Goal: Task Accomplishment & Management: Complete application form

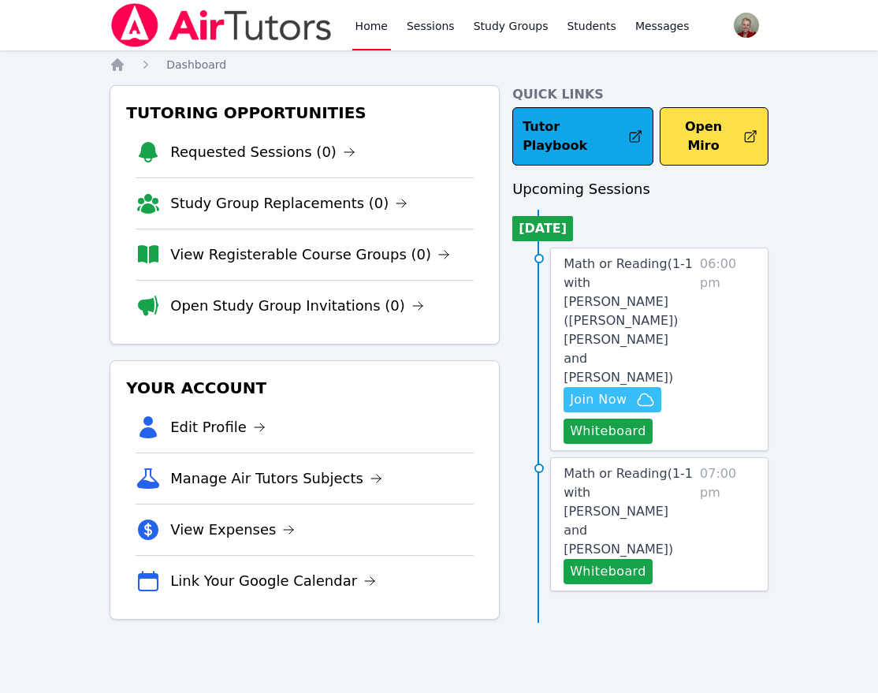
click at [596, 390] on span "Join Now" at bounding box center [598, 399] width 57 height 19
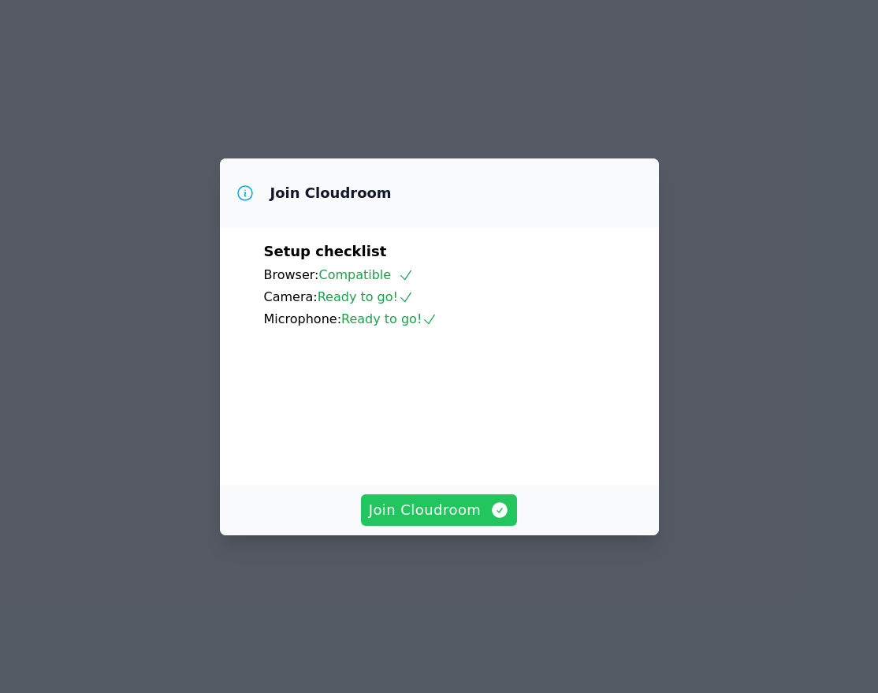
click at [429, 521] on span "Join Cloudroom" at bounding box center [439, 510] width 141 height 22
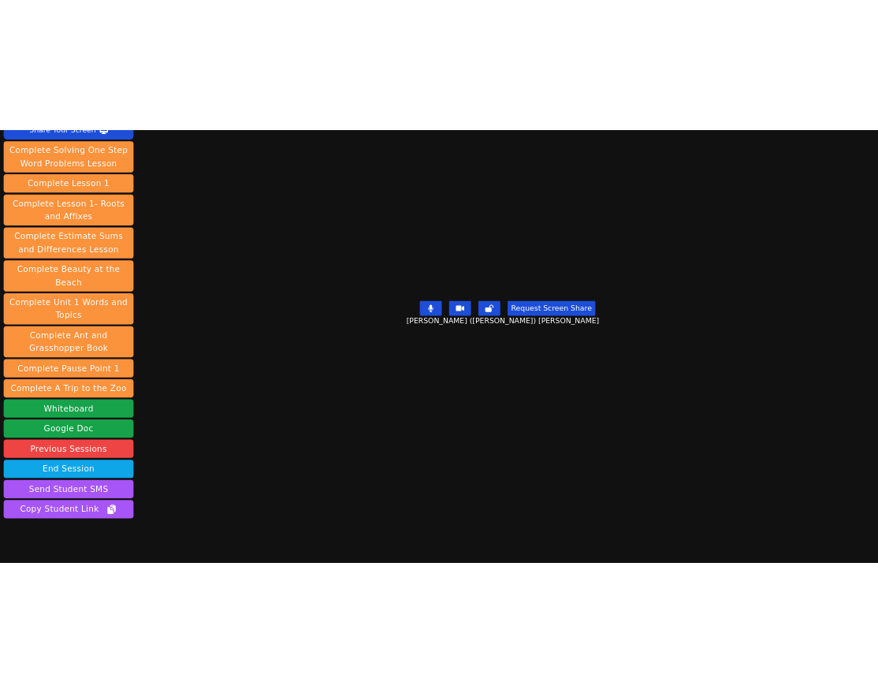
scroll to position [188, 0]
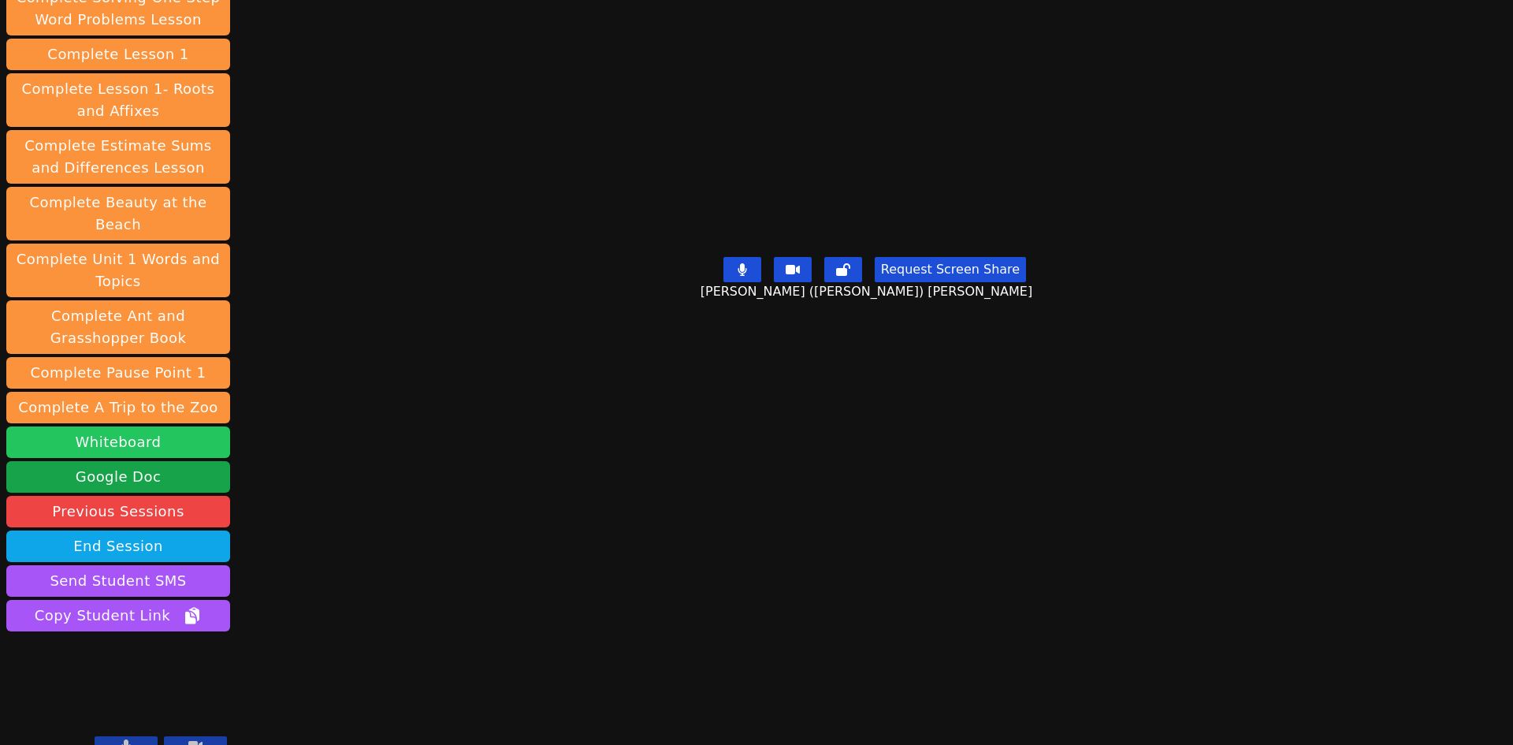
click at [177, 426] on button "Whiteboard" at bounding box center [118, 442] width 224 height 32
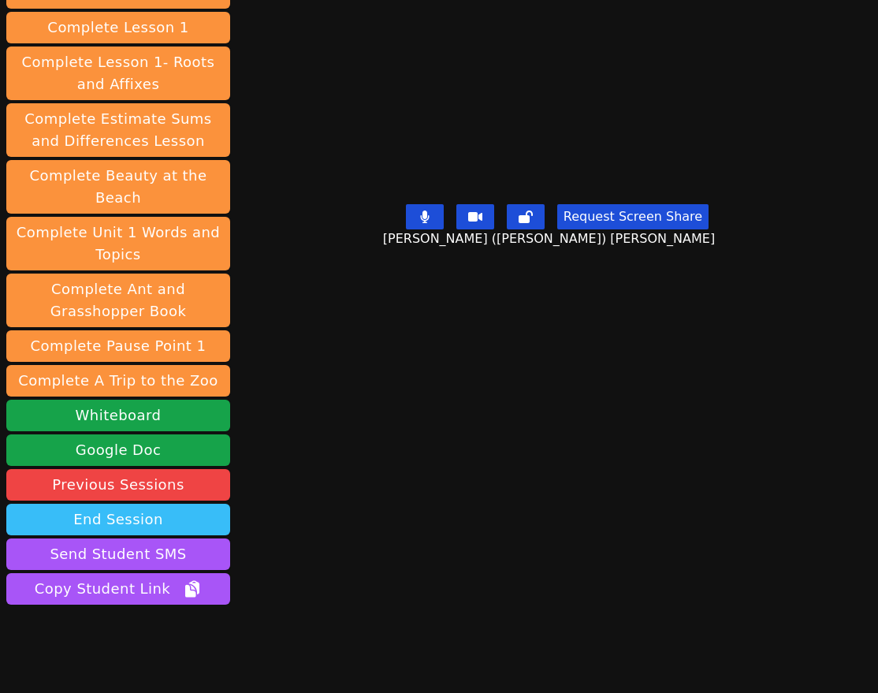
scroll to position [240, 0]
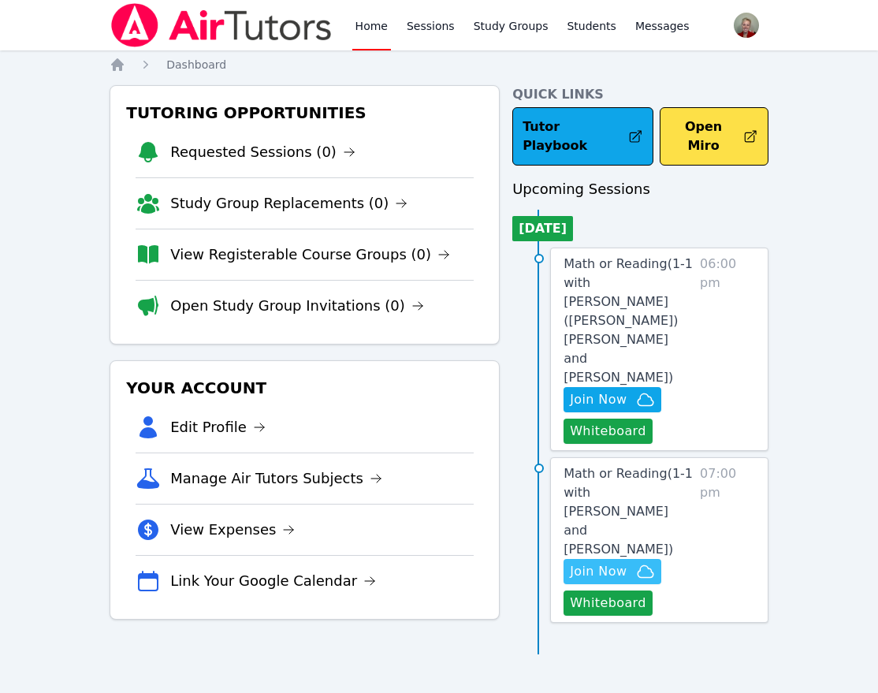
click at [600, 562] on span "Join Now" at bounding box center [598, 571] width 57 height 19
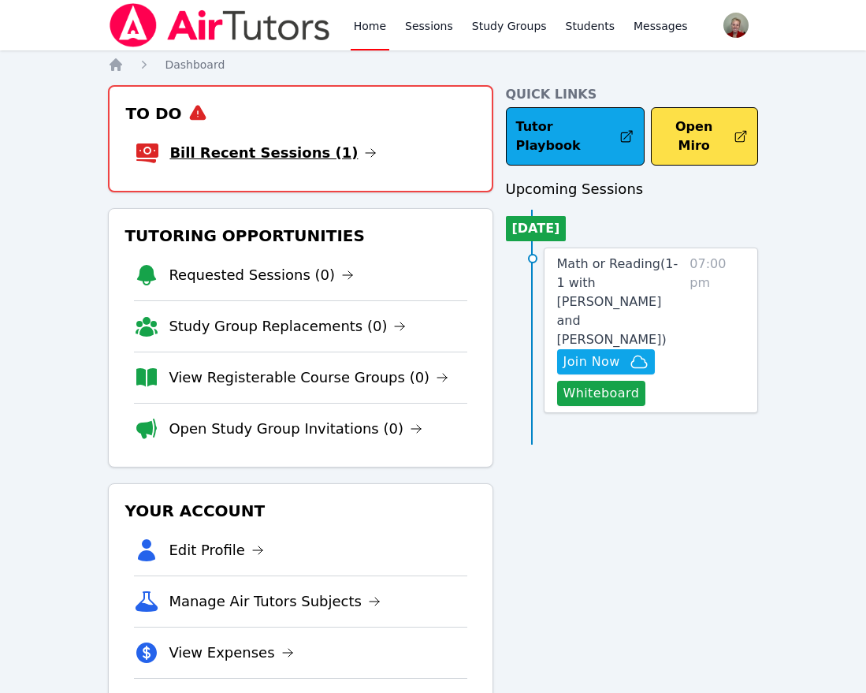
click at [290, 161] on link "Bill Recent Sessions (1)" at bounding box center [272, 153] width 207 height 22
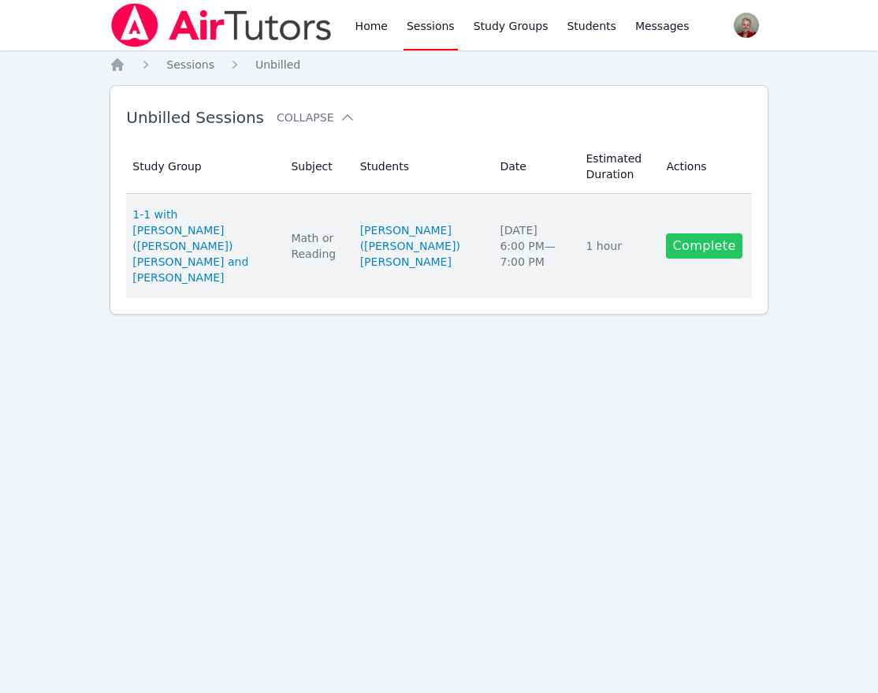
click at [712, 233] on link "Complete" at bounding box center [704, 245] width 76 height 25
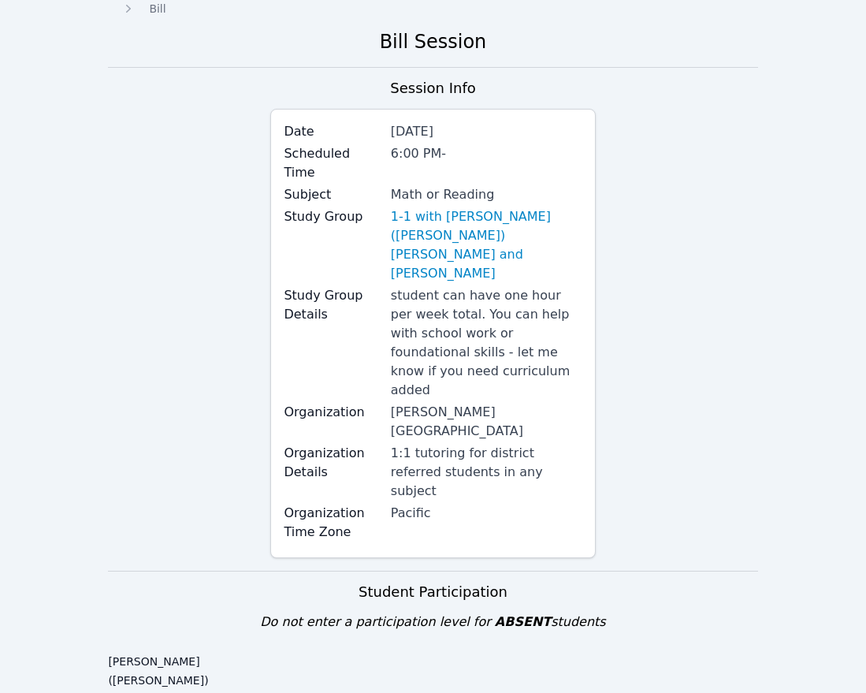
scroll to position [394, 0]
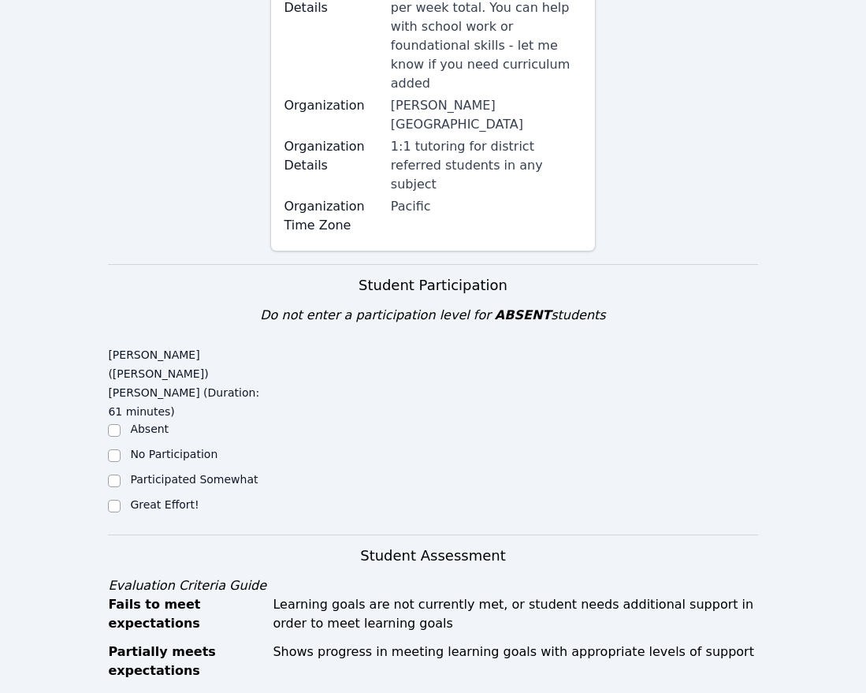
click at [136, 498] on label "Great Effort!" at bounding box center [164, 504] width 69 height 13
click at [121, 500] on input "Great Effort!" at bounding box center [114, 506] width 13 height 13
checkbox input "true"
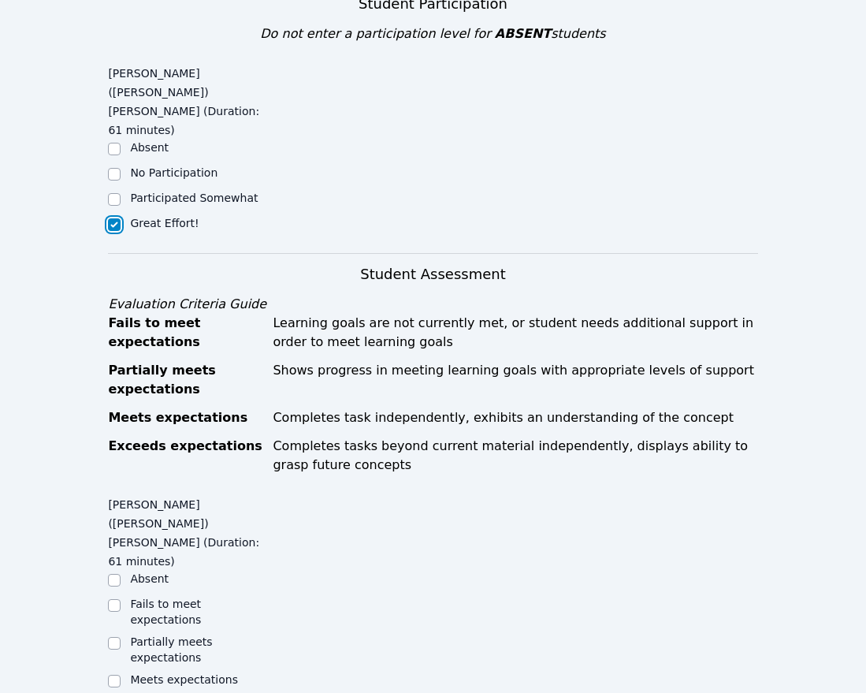
scroll to position [709, 0]
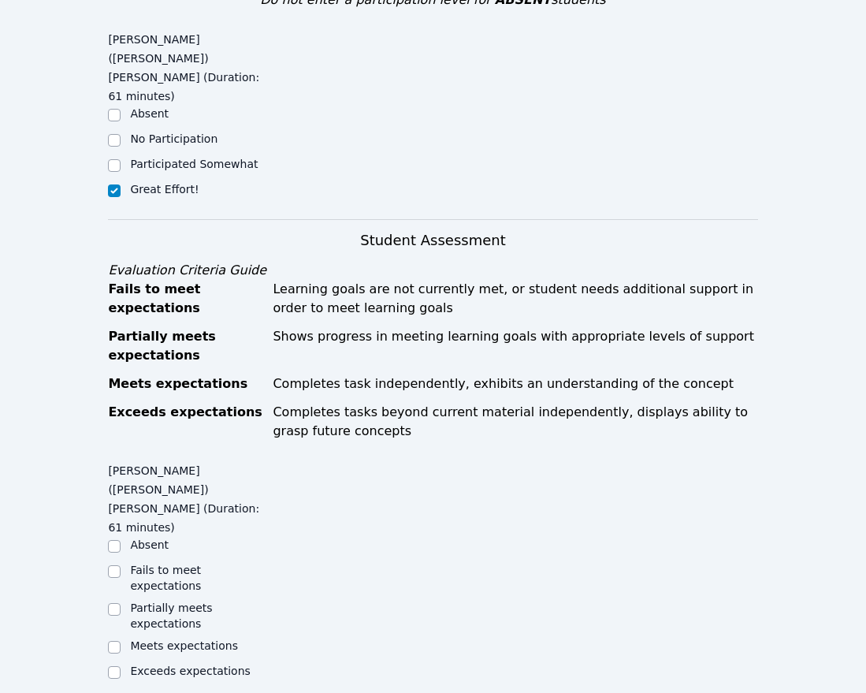
click at [207, 639] on label "Meets expectations" at bounding box center [184, 645] width 108 height 13
click at [121, 641] on input "Meets expectations" at bounding box center [114, 647] width 13 height 13
checkbox input "true"
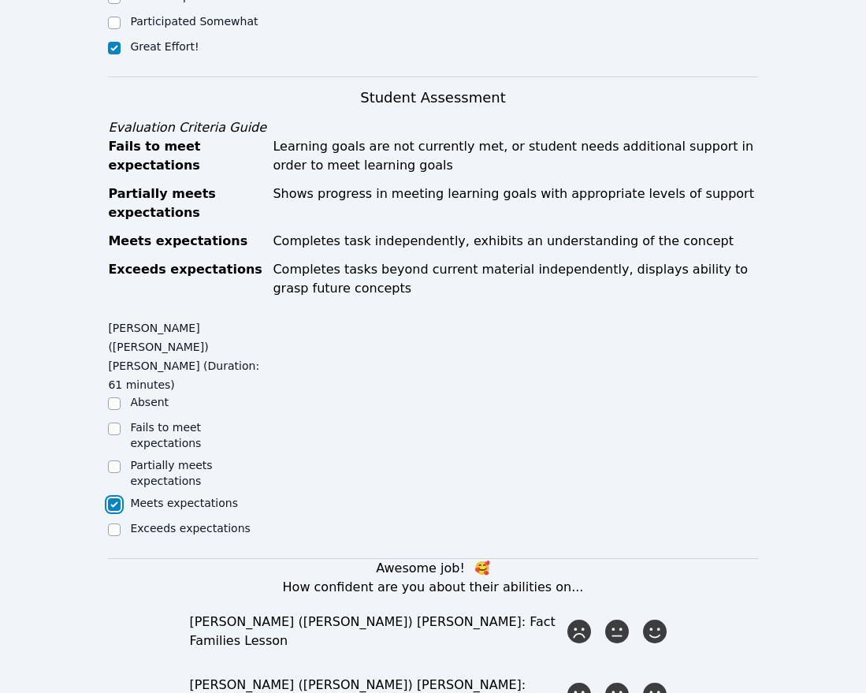
scroll to position [867, 0]
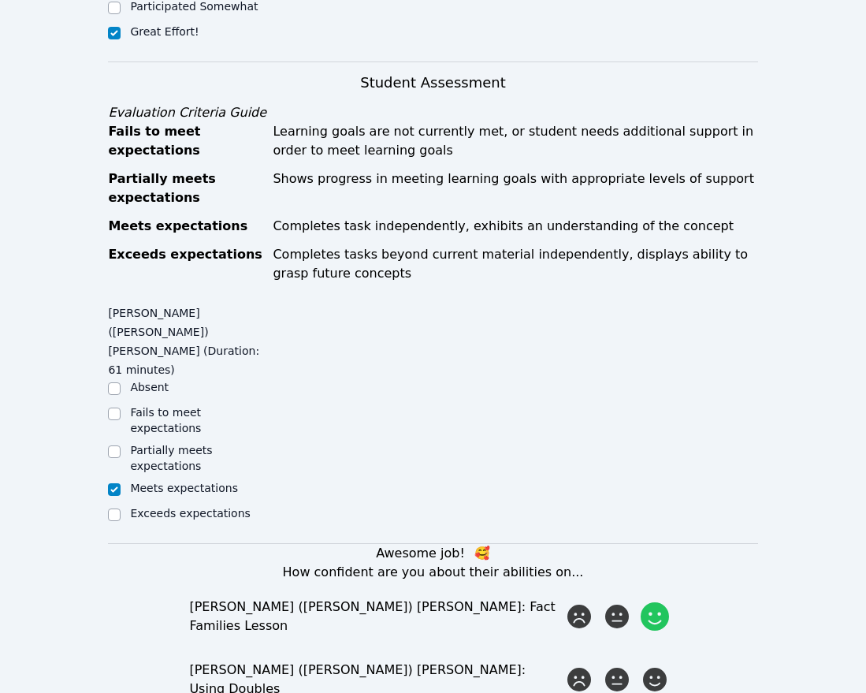
click at [660, 602] on icon at bounding box center [655, 616] width 28 height 28
click at [0, 0] on input "radio" at bounding box center [0, 0] width 0 height 0
click at [654, 665] on icon at bounding box center [655, 679] width 28 height 28
click at [0, 0] on input "radio" at bounding box center [0, 0] width 0 height 0
click at [126, 442] on div "Partially meets expectations" at bounding box center [189, 458] width 162 height 32
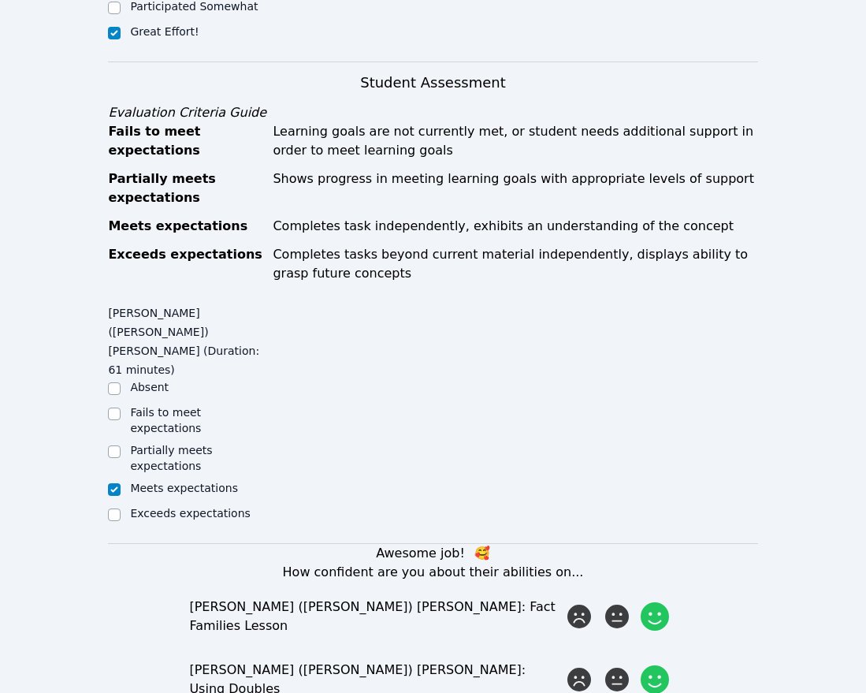
scroll to position [788, 0]
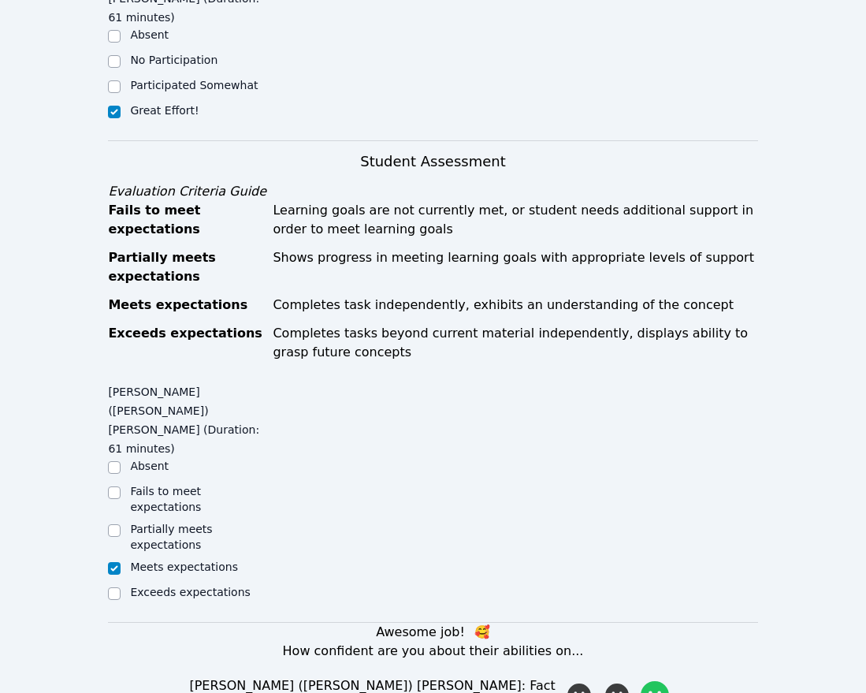
click at [212, 522] on label "Partially meets expectations" at bounding box center [171, 536] width 82 height 28
click at [121, 524] on input "Partially meets expectations" at bounding box center [114, 530] width 13 height 13
checkbox input "true"
checkbox input "false"
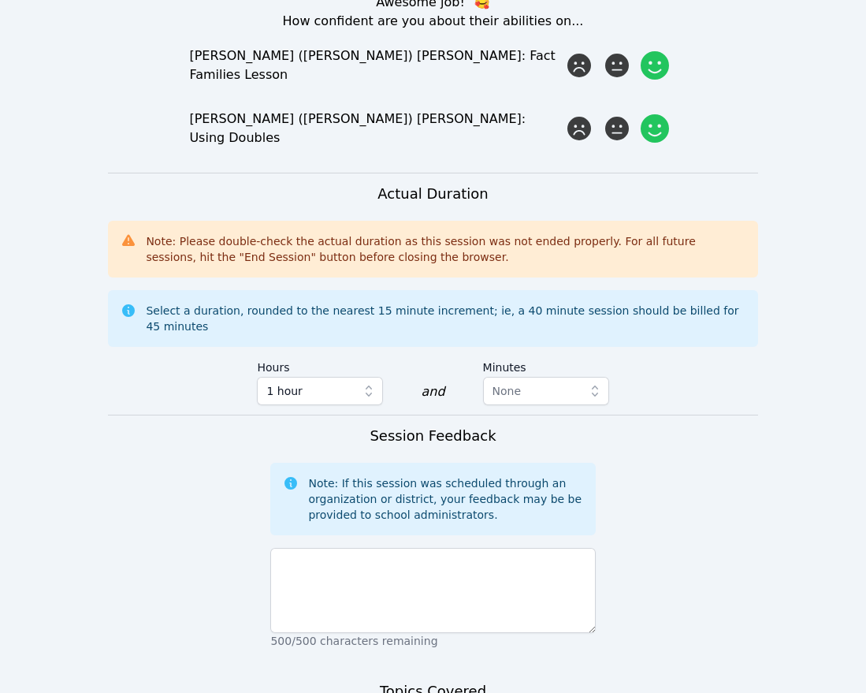
scroll to position [1418, 0]
type textarea "Reading comprehension, money, base 10 blocks, speed math practice, addition pro…"
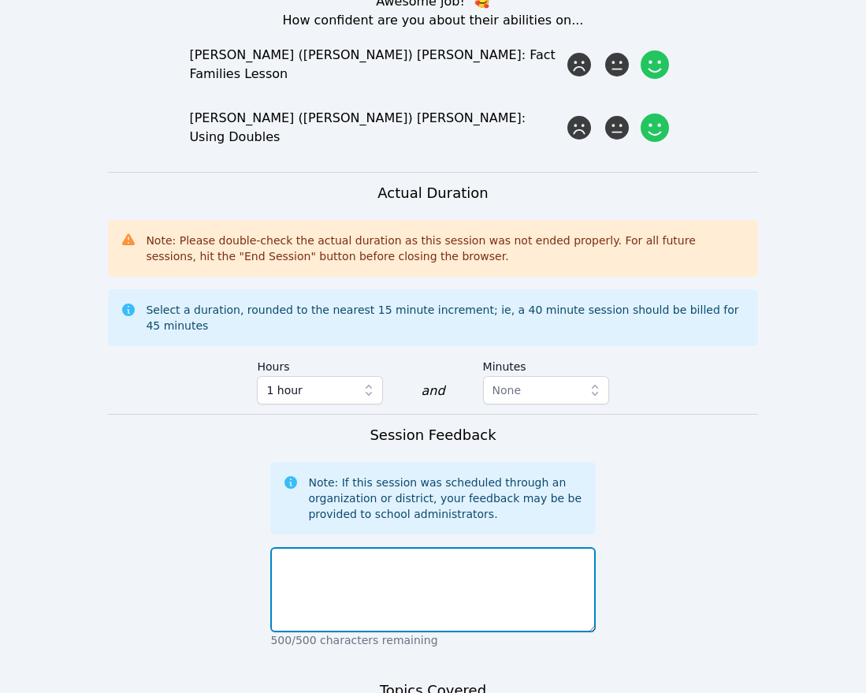
click at [378, 547] on textarea at bounding box center [432, 589] width 325 height 85
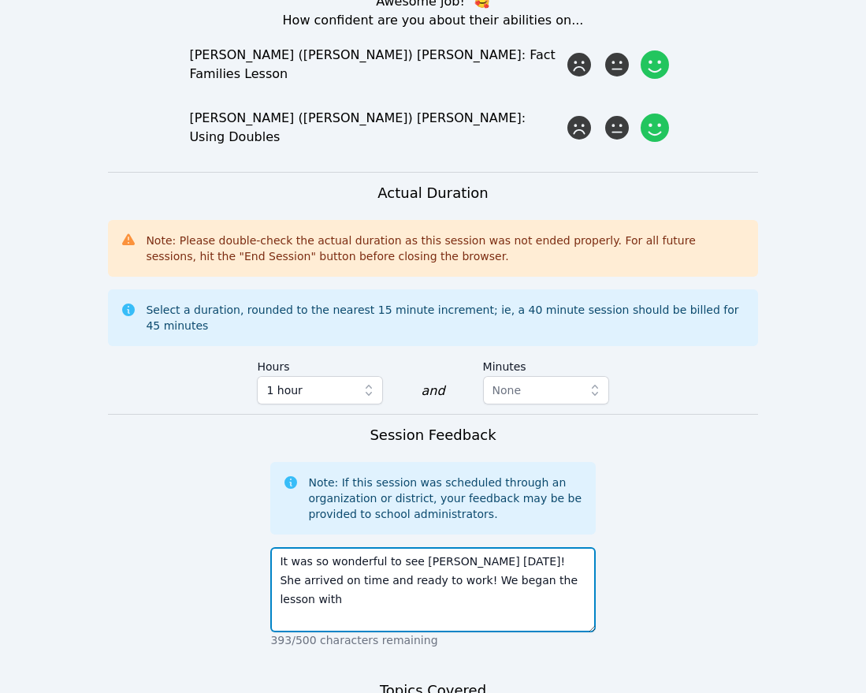
click at [515, 547] on textarea "It was so wonderful to see Catalina today! She arrived on time and ready to wor…" at bounding box center [432, 589] width 325 height 85
click at [511, 547] on textarea "It was so wonderful to see Catalina today! She arrived on time and ready to wor…" at bounding box center [432, 589] width 325 height 85
click at [563, 547] on textarea "It was so wonderful to see Catalina today! She arrived on time and ready to wor…" at bounding box center [432, 589] width 325 height 85
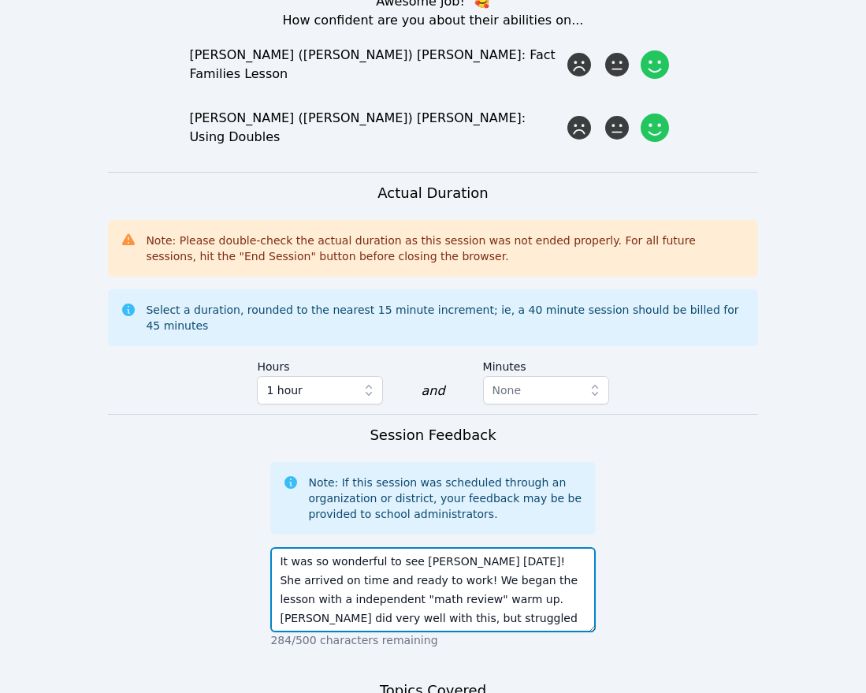
click at [468, 547] on textarea "It was so wonderful to see Catalina today! She arrived on time and ready to wor…" at bounding box center [432, 589] width 325 height 85
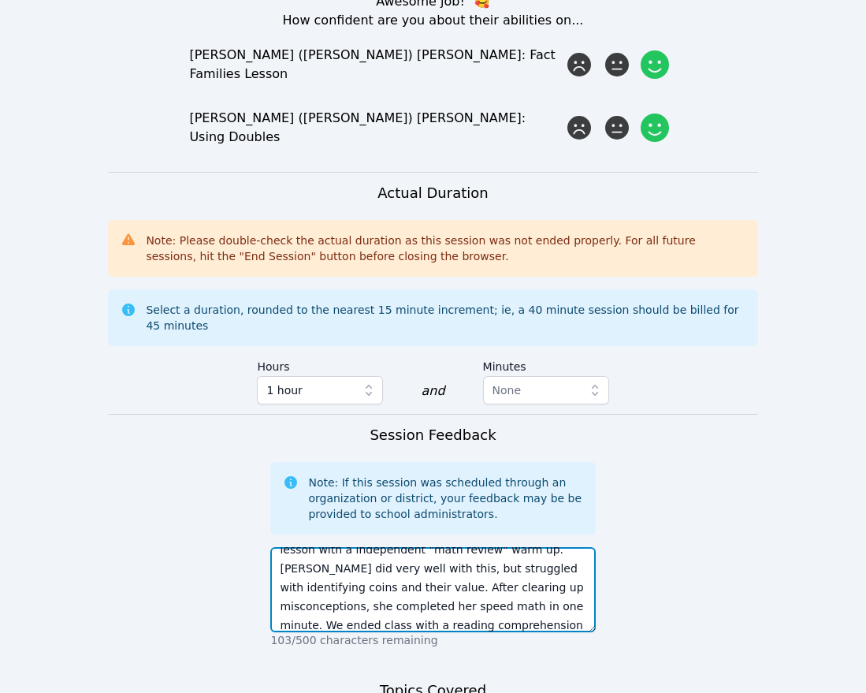
scroll to position [69, 0]
type textarea "It was so wonderful to see Catalina today! She arrived on time and ready to wor…"
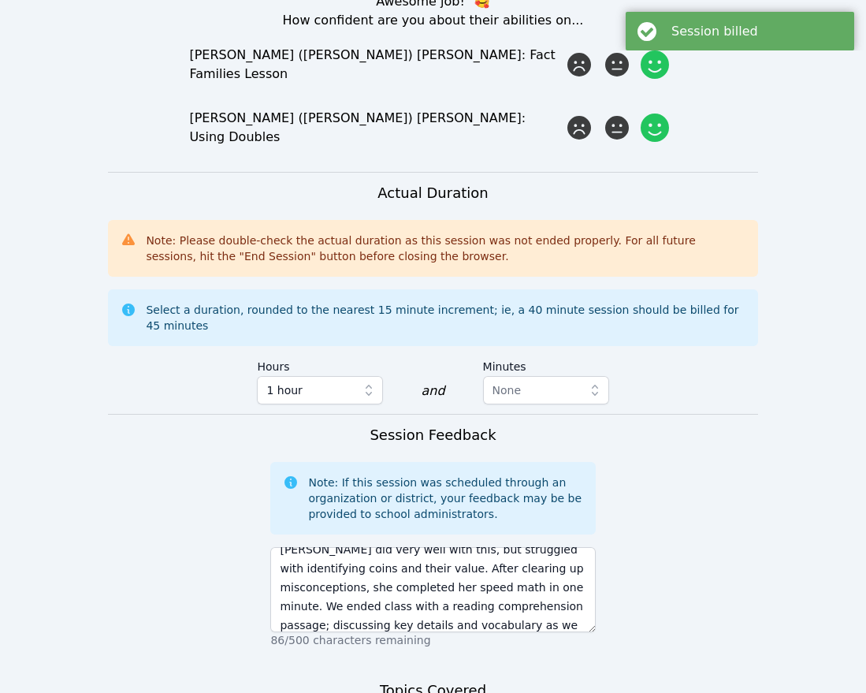
scroll to position [0, 0]
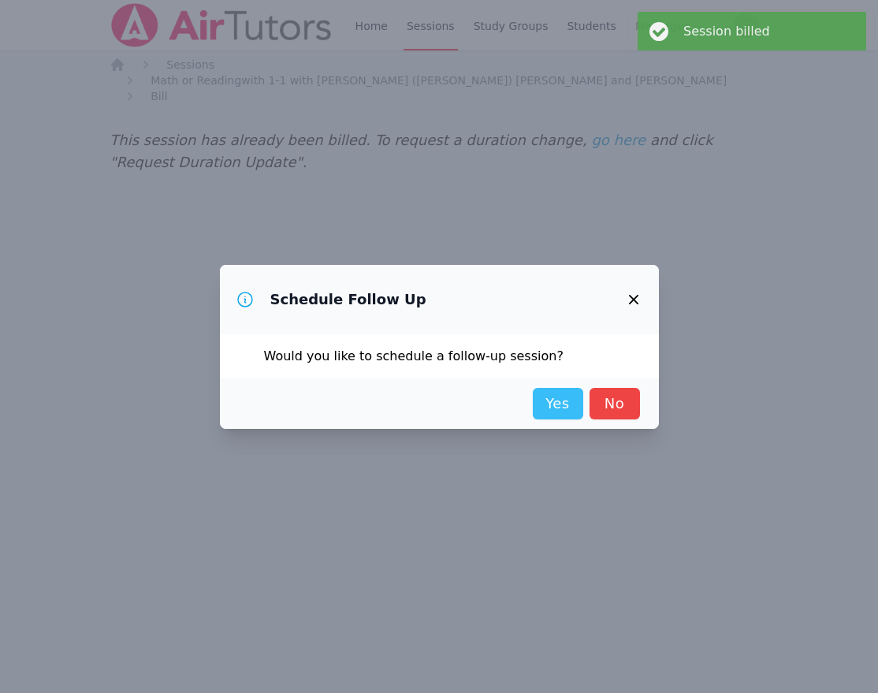
click at [552, 402] on link "Yes" at bounding box center [558, 404] width 50 height 32
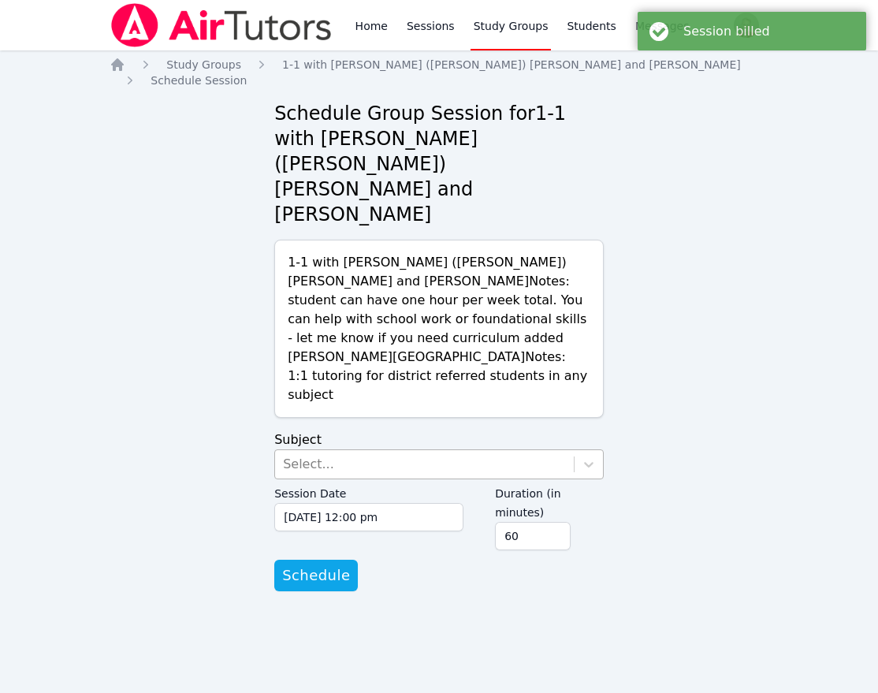
click at [539, 450] on div "Select..." at bounding box center [424, 464] width 299 height 28
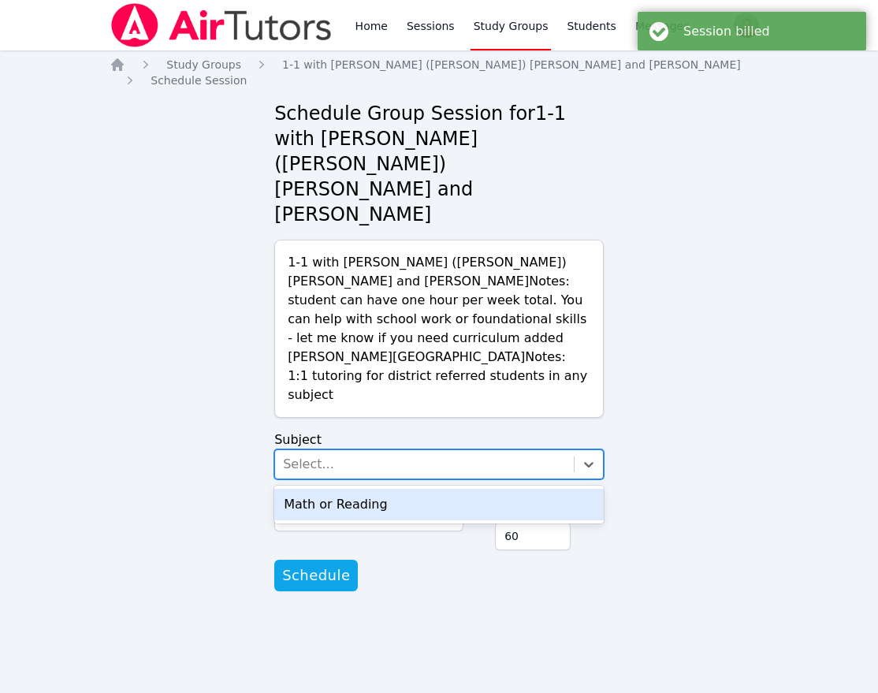
click at [451, 489] on div "Math or Reading" at bounding box center [438, 505] width 329 height 32
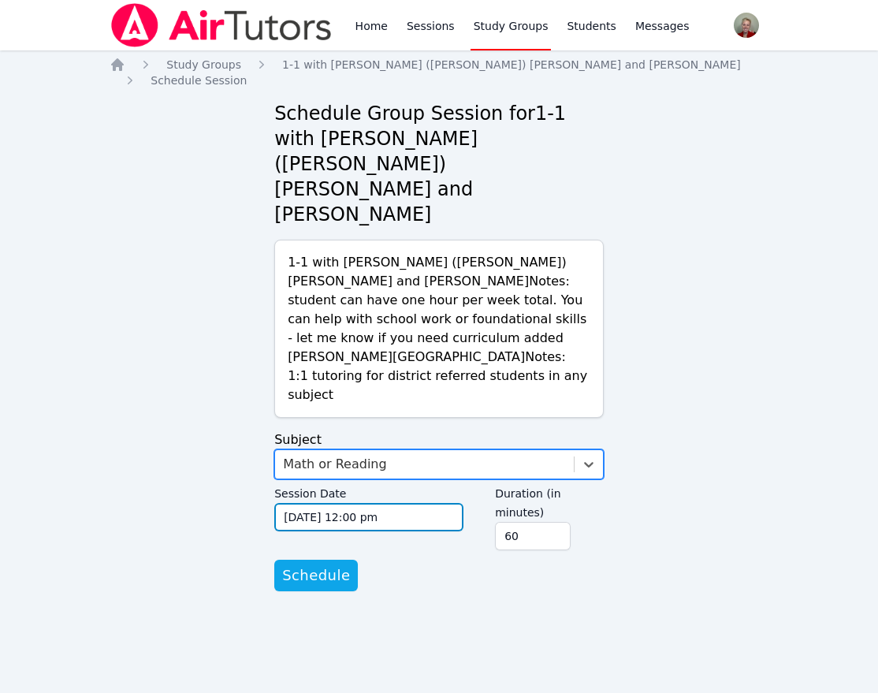
click at [376, 503] on input "09/17/2025 12:00 pm" at bounding box center [368, 517] width 189 height 28
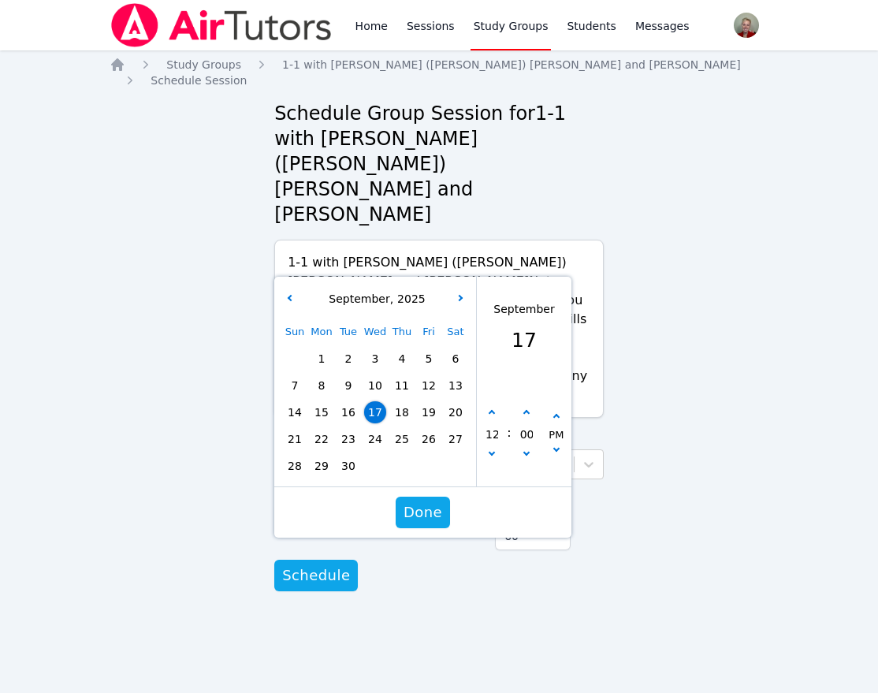
click at [355, 428] on span "23" at bounding box center [348, 439] width 22 height 22
click at [489, 449] on icon "button" at bounding box center [492, 452] width 6 height 6
type input "09/23/2025 11:00 am"
type input "11"
click at [489, 449] on icon "button" at bounding box center [492, 452] width 6 height 6
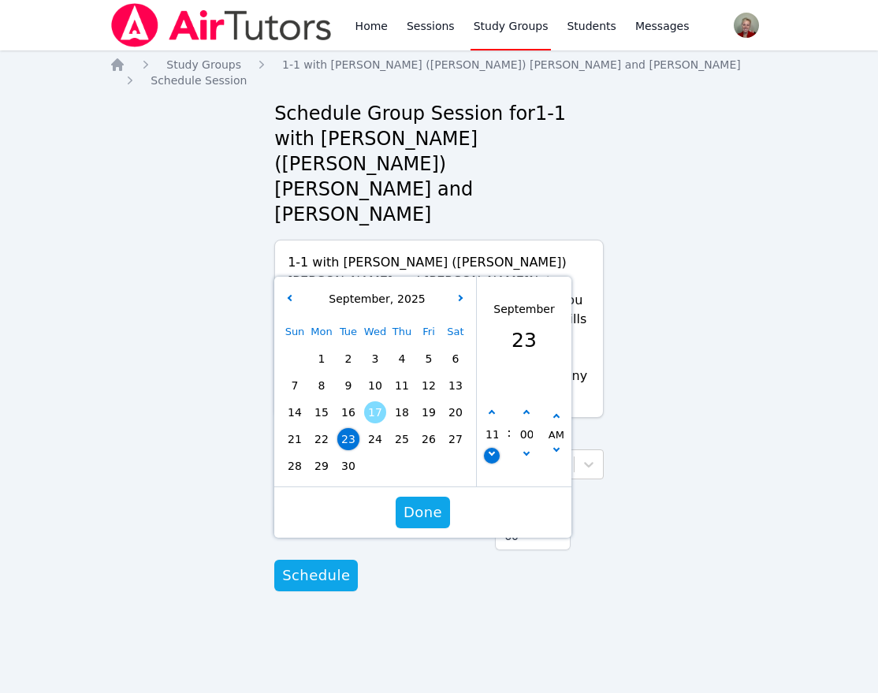
type input "09/23/2025 10:00 am"
type input "10"
click at [489, 410] on icon "button" at bounding box center [492, 413] width 6 height 6
type input "09/23/2025 11:00 am"
type input "11"
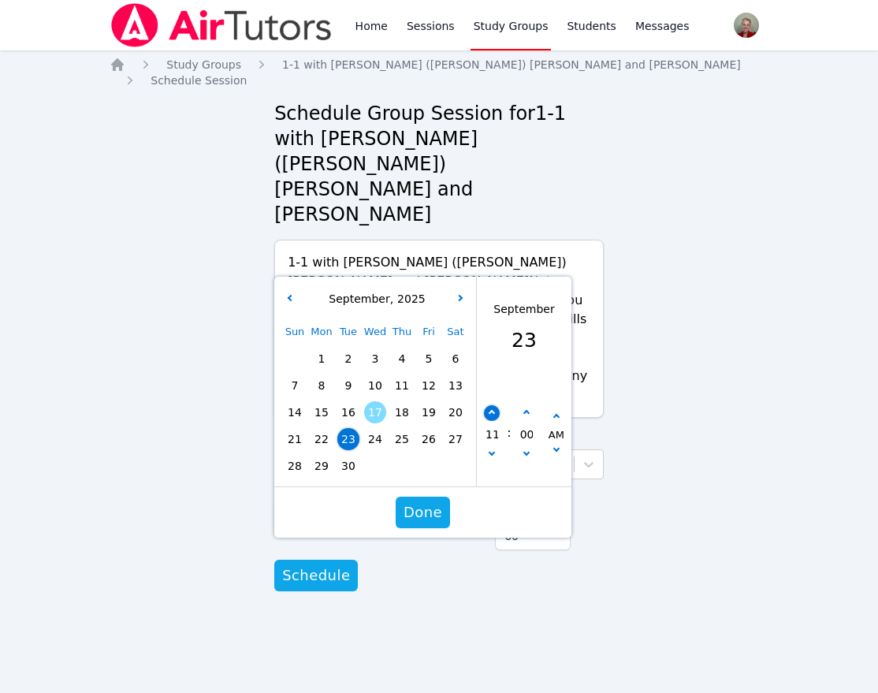
click at [489, 410] on icon "button" at bounding box center [492, 413] width 6 height 6
type input "09/23/2025 12:00 pm"
type input "12"
click at [489, 410] on icon "button" at bounding box center [492, 413] width 6 height 6
type input "09/23/2025 01:00 pm"
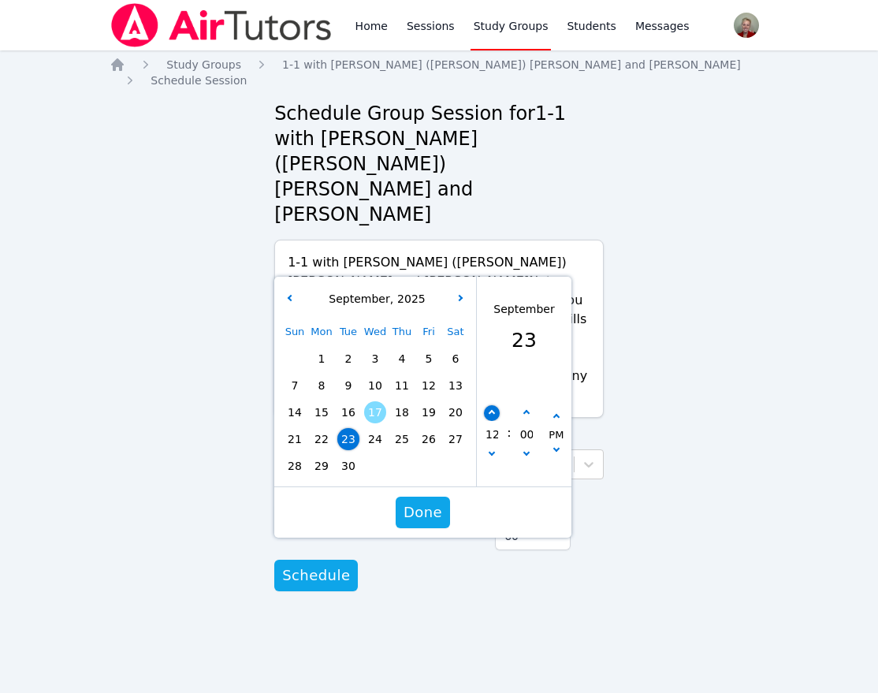
type input "01"
click at [489, 410] on icon "button" at bounding box center [492, 413] width 6 height 6
type input "09/23/2025 02:00 pm"
type input "02"
click at [489, 410] on icon "button" at bounding box center [492, 413] width 6 height 6
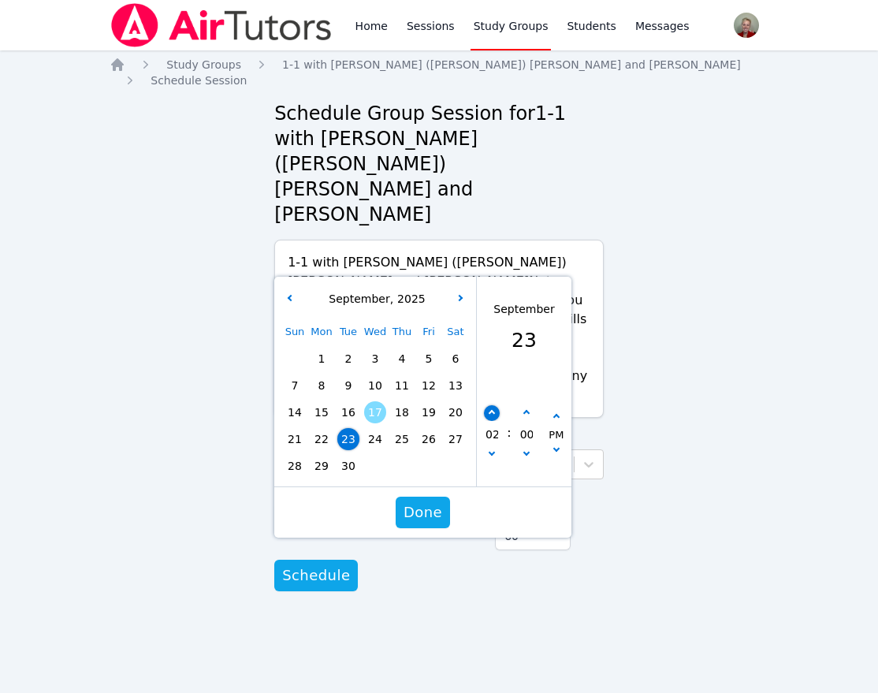
type input "09/23/2025 03:00 pm"
type input "03"
click at [489, 410] on icon "button" at bounding box center [492, 413] width 6 height 6
type input "09/23/2025 04:00 pm"
type input "04"
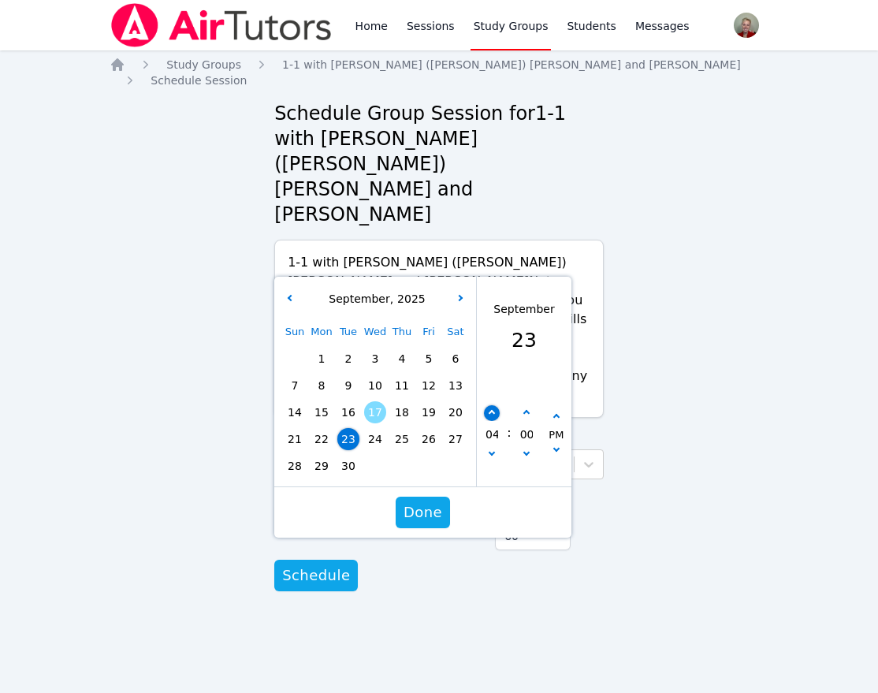
click at [489, 410] on icon "button" at bounding box center [492, 413] width 6 height 6
type input "09/23/2025 05:00 pm"
type input "05"
click at [489, 410] on icon "button" at bounding box center [492, 413] width 6 height 6
type input "09/23/2025 06:00 pm"
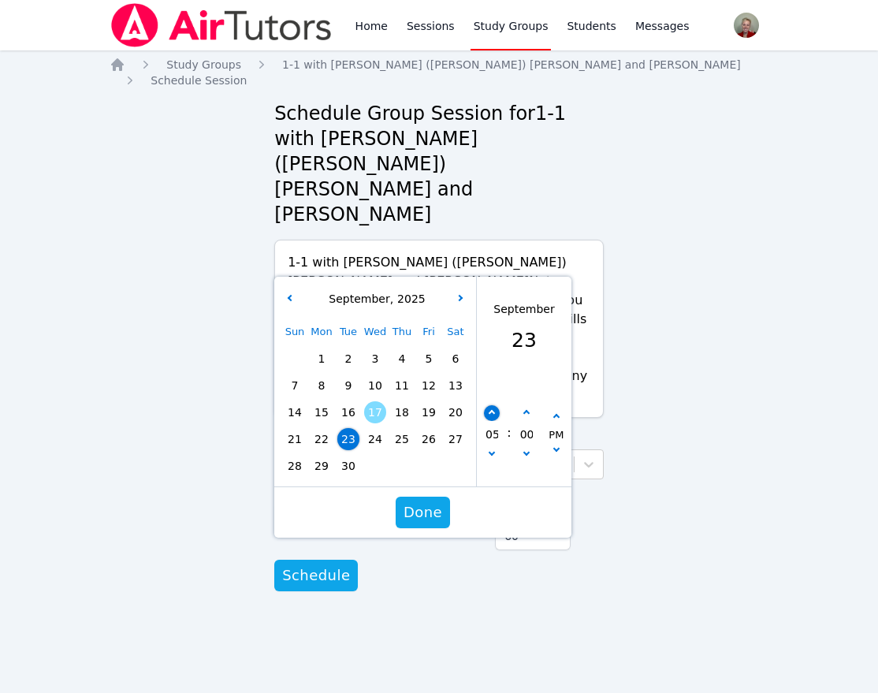
type input "06"
click at [433, 501] on span "Done" at bounding box center [422, 512] width 39 height 22
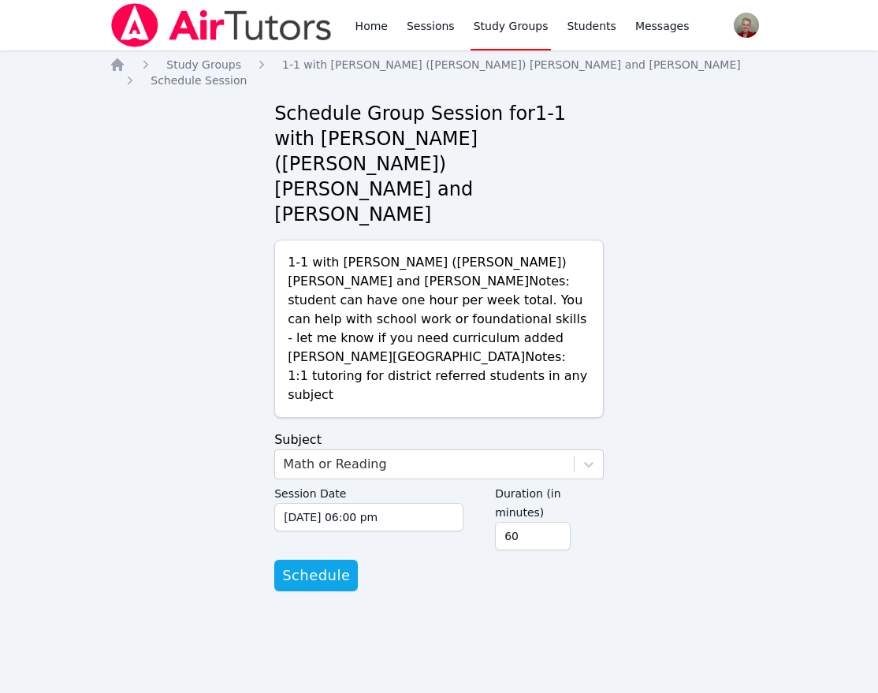
click at [347, 618] on div "Home Sessions Study Groups Students Messages Open user menu Anna Parsons Open m…" at bounding box center [439, 346] width 878 height 693
click at [328, 564] on span "Schedule" at bounding box center [316, 575] width 68 height 22
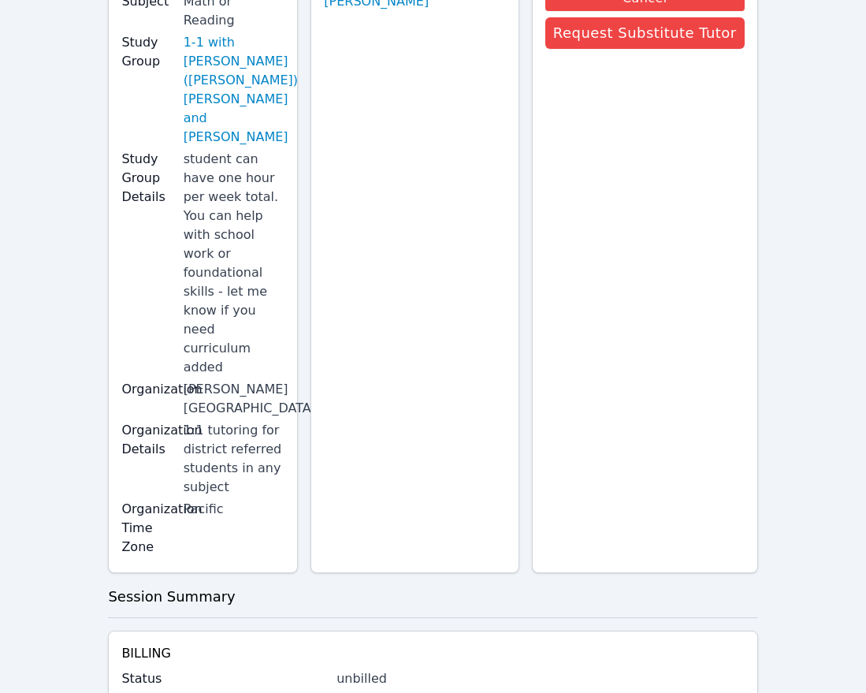
scroll to position [236, 0]
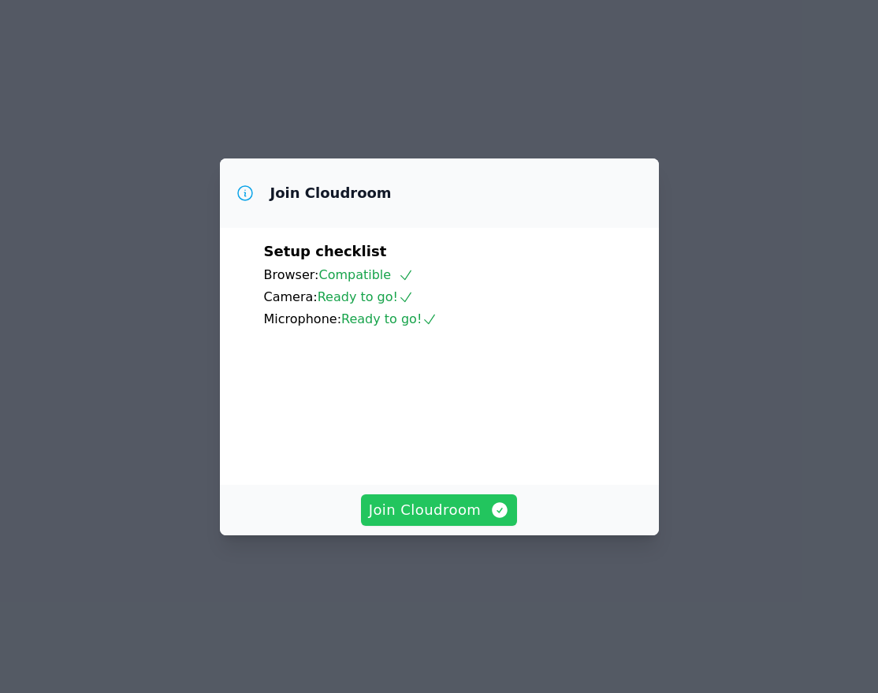
click at [449, 521] on span "Join Cloudroom" at bounding box center [439, 510] width 141 height 22
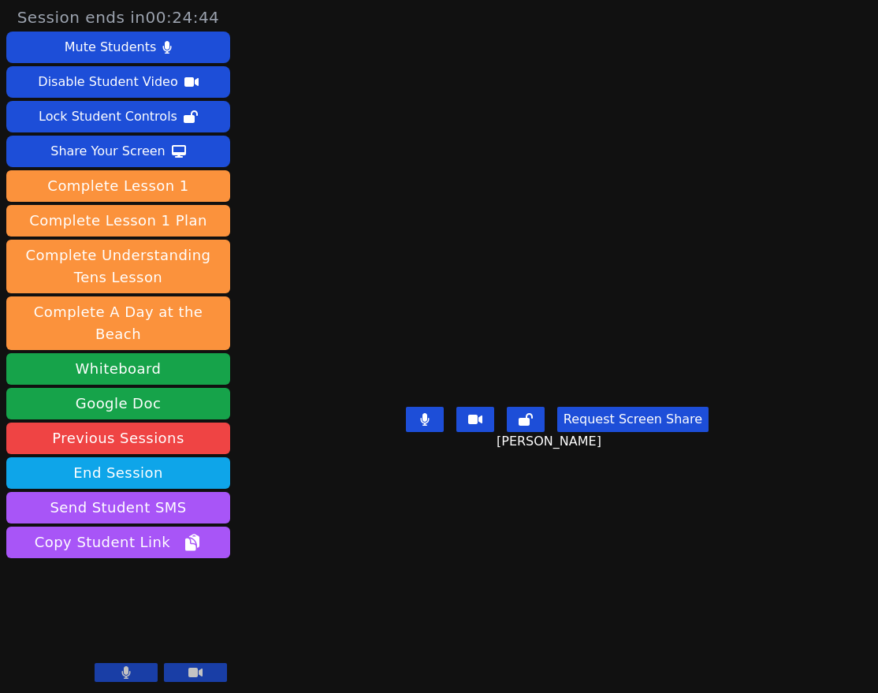
click at [463, 537] on main "[PERSON_NAME] Request Screen Share [PERSON_NAME]" at bounding box center [557, 346] width 416 height 693
click at [429, 425] on icon at bounding box center [425, 419] width 16 height 13
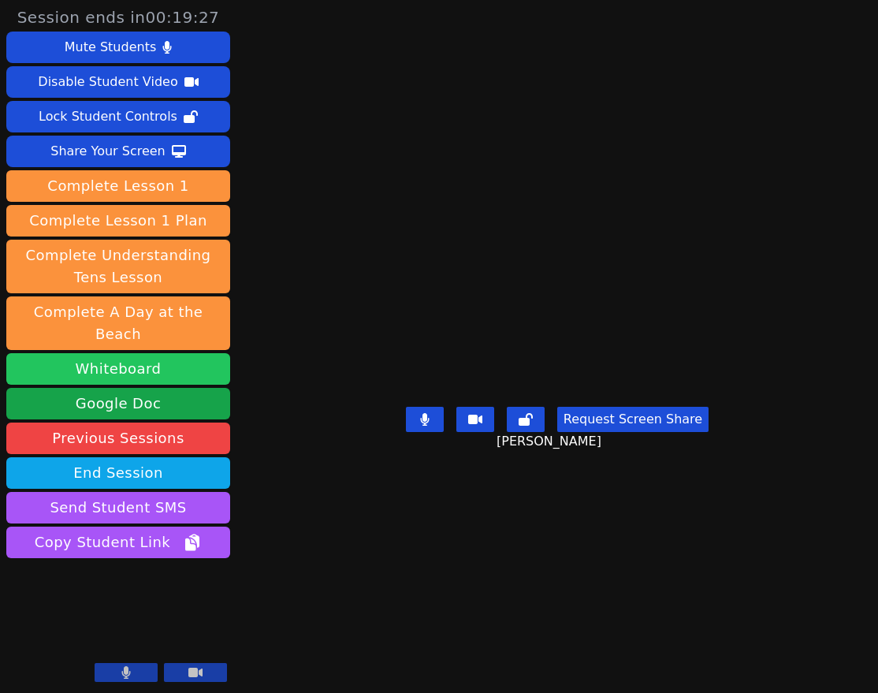
click at [169, 353] on button "Whiteboard" at bounding box center [118, 369] width 224 height 32
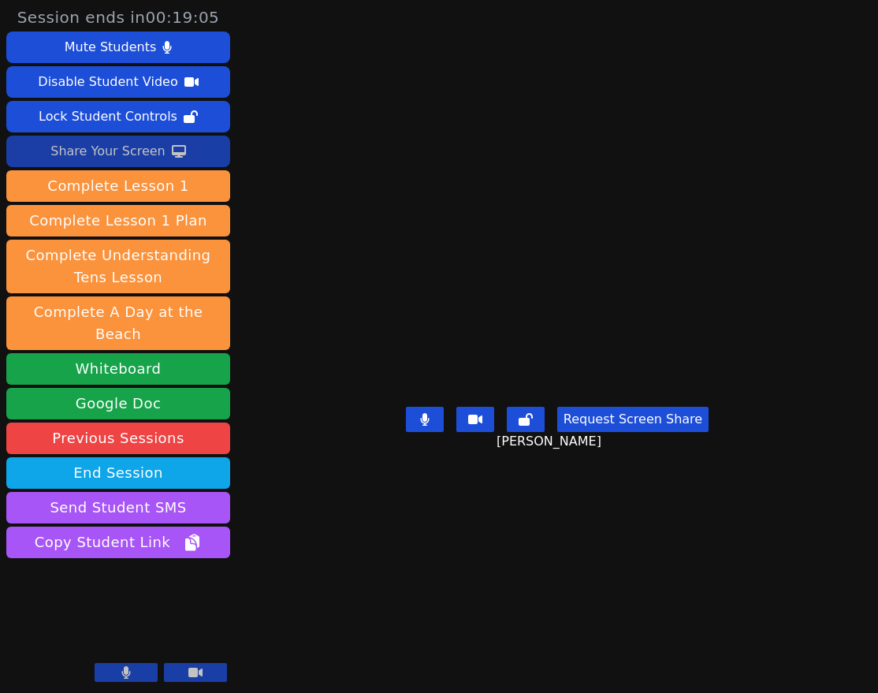
click at [96, 150] on div "Share Your Screen" at bounding box center [107, 151] width 115 height 25
click at [183, 671] on button at bounding box center [195, 672] width 63 height 19
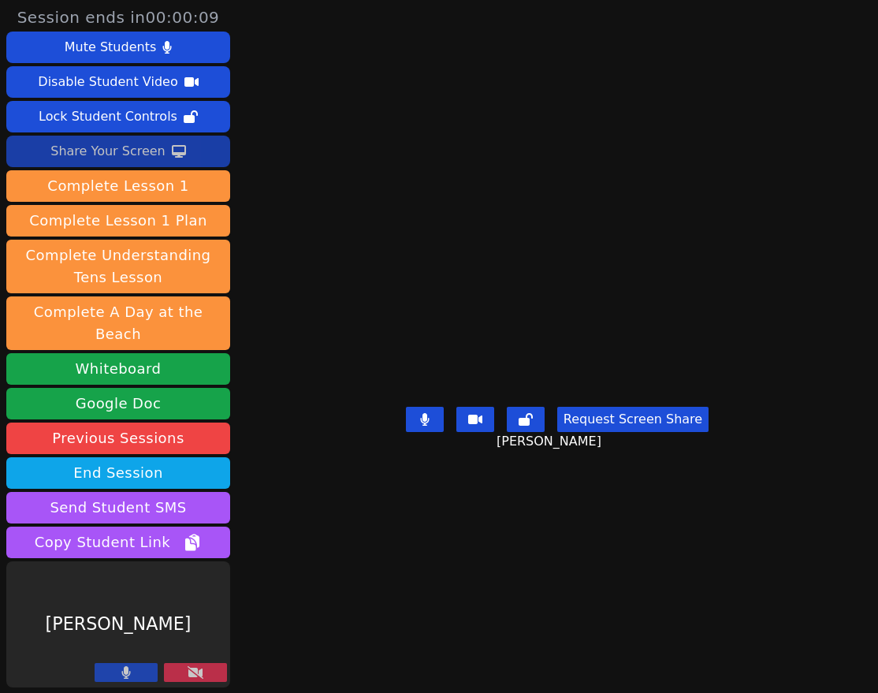
click at [195, 668] on icon at bounding box center [196, 672] width 16 height 13
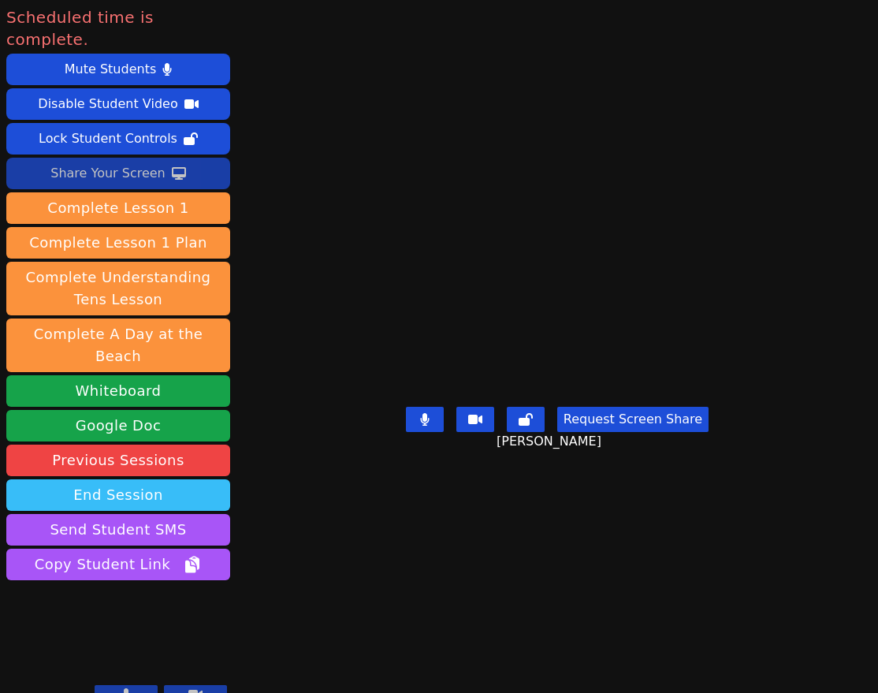
drag, startPoint x: 135, startPoint y: 450, endPoint x: 124, endPoint y: 450, distance: 10.2
click at [124, 479] on button "End Session" at bounding box center [118, 495] width 224 height 32
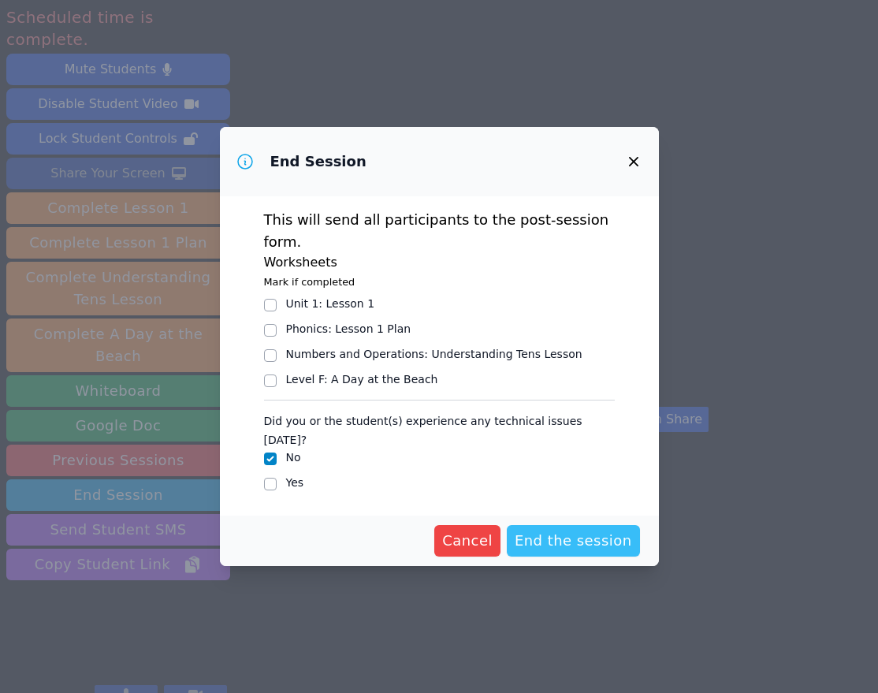
click at [544, 530] on span "End the session" at bounding box center [573, 541] width 117 height 22
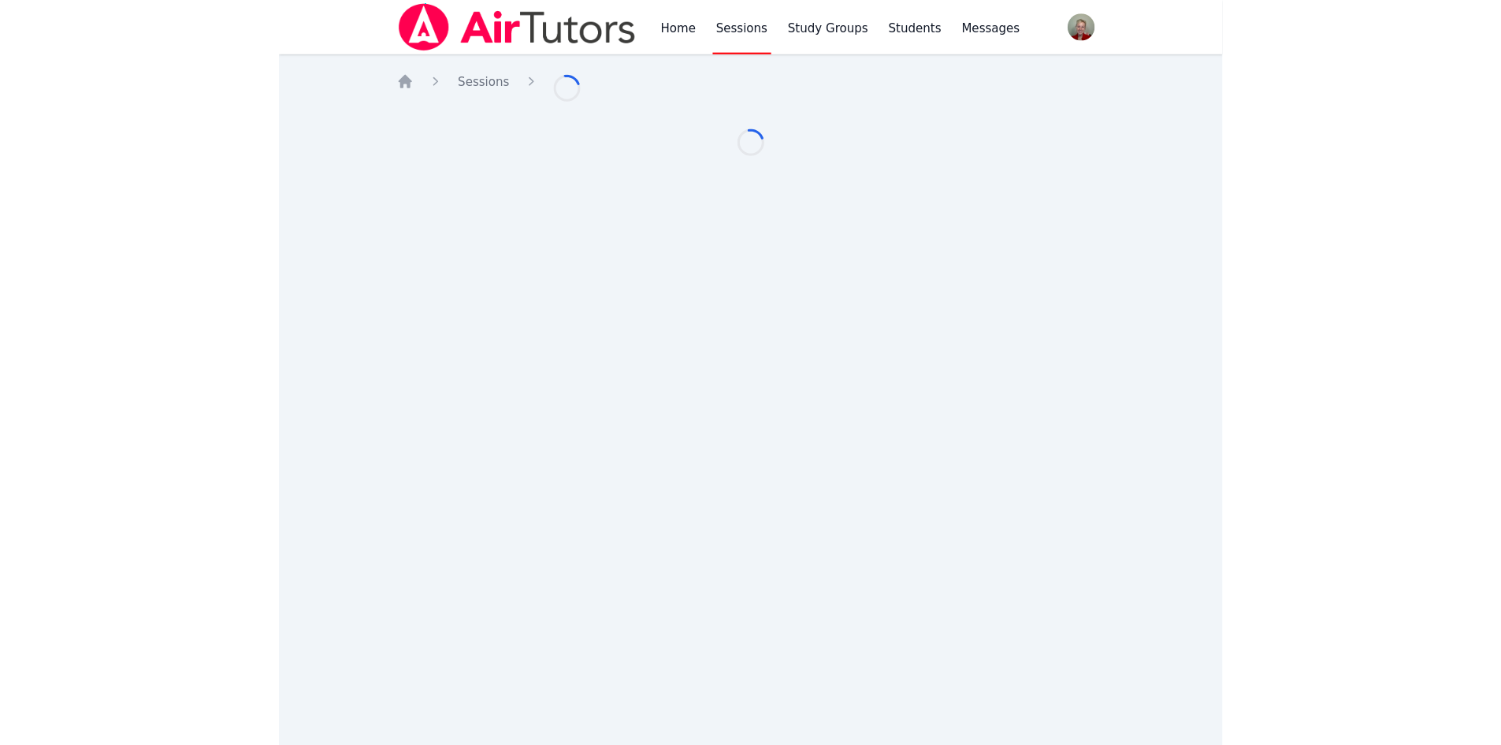
scroll to position [236, 0]
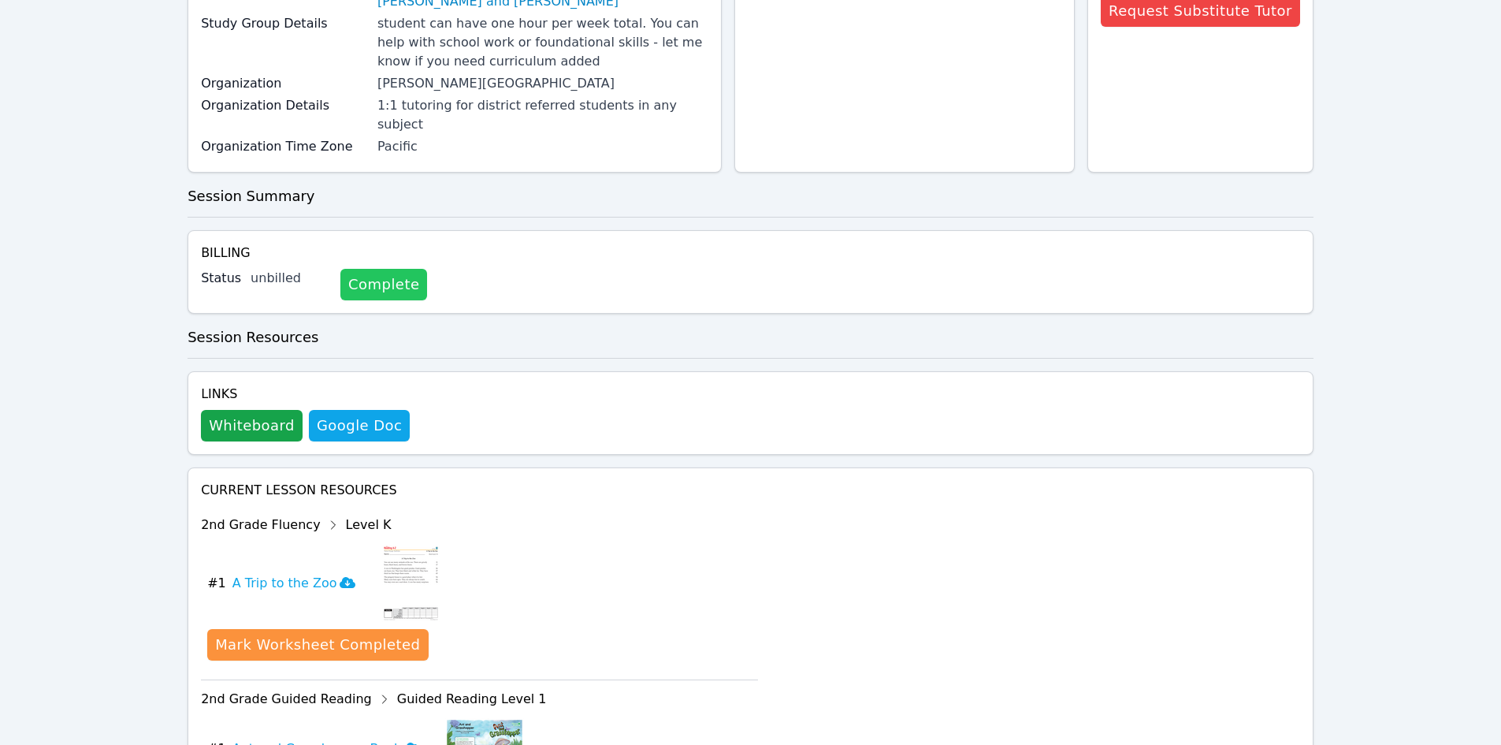
click at [355, 269] on link "Complete" at bounding box center [383, 285] width 87 height 32
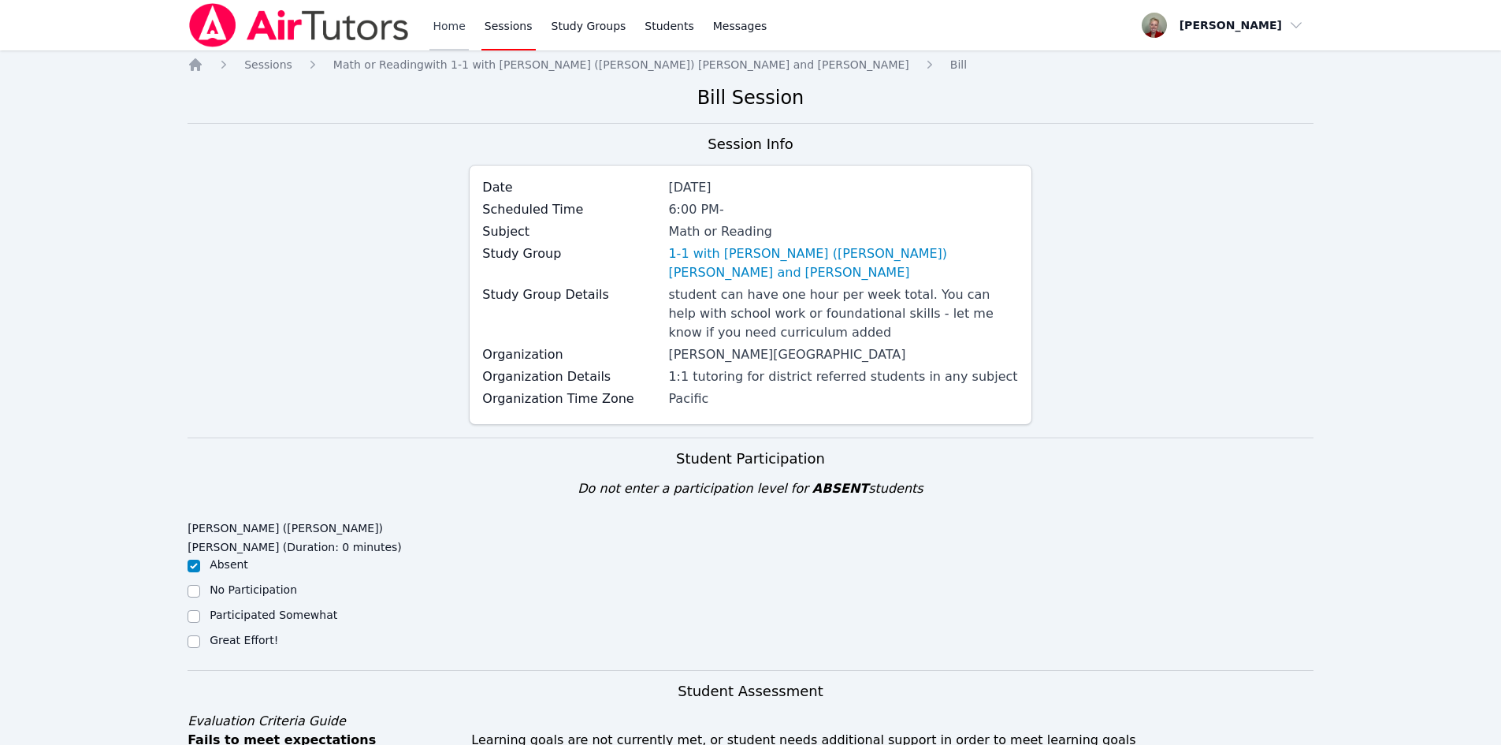
click at [442, 28] on link "Home" at bounding box center [448, 25] width 39 height 50
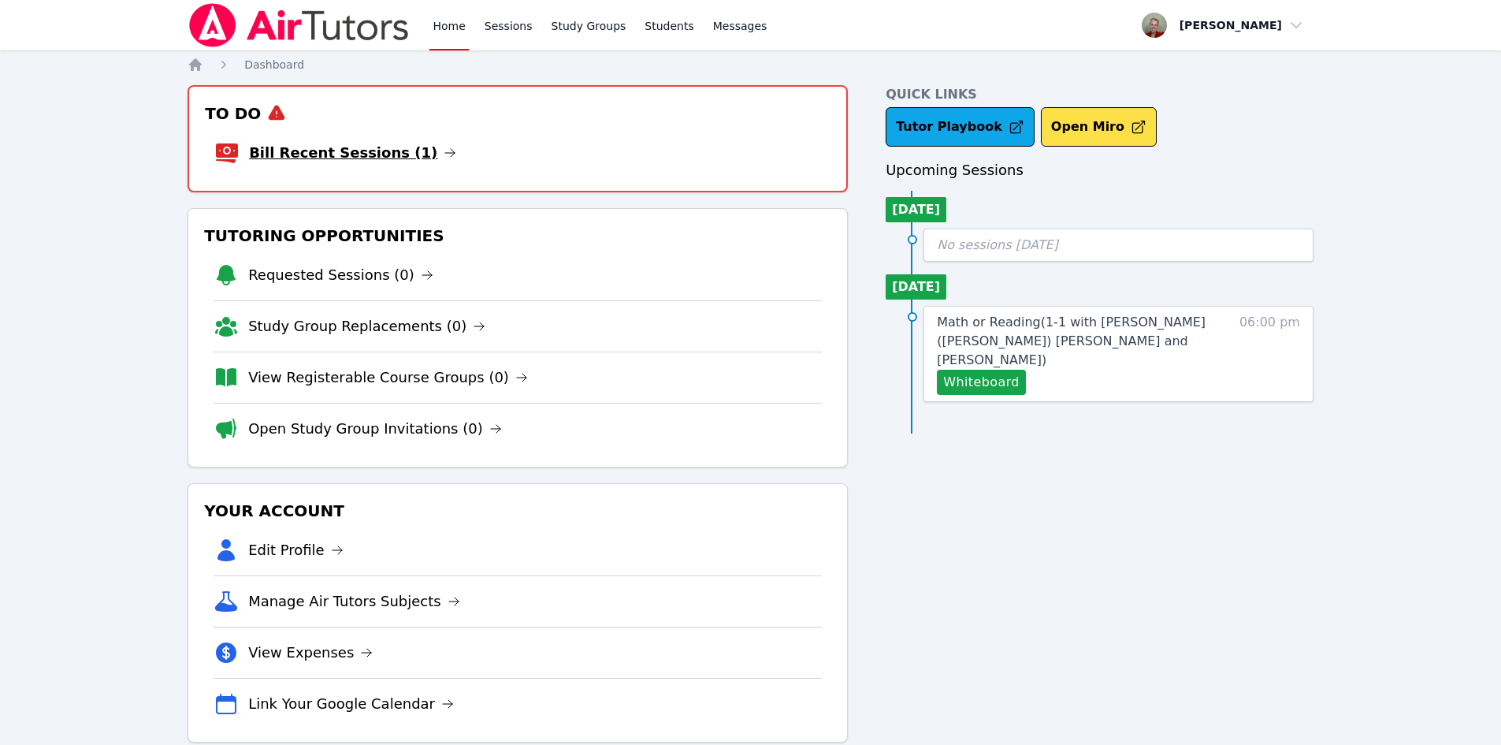
click at [373, 144] on link "Bill Recent Sessions (1)" at bounding box center [352, 153] width 207 height 22
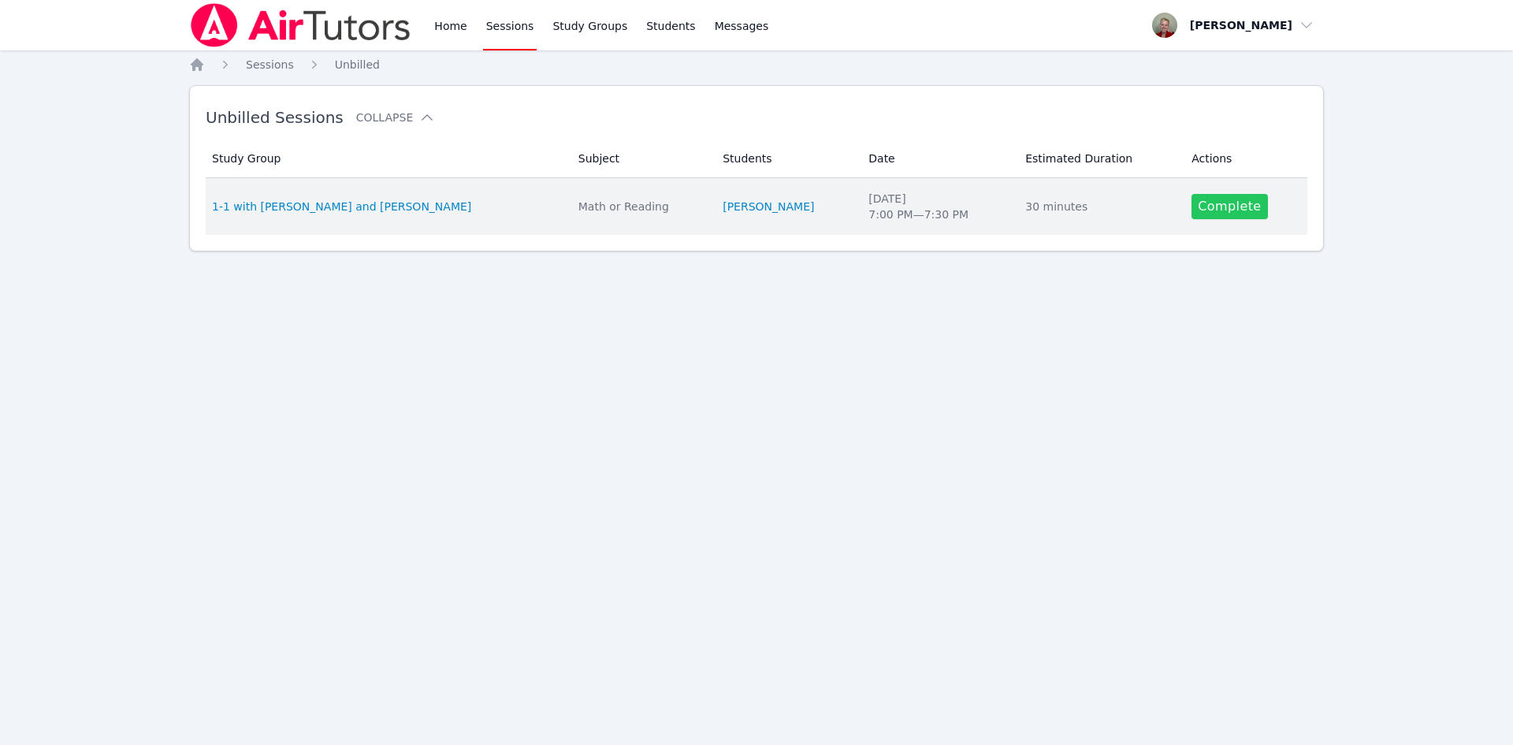
click at [877, 209] on link "Complete" at bounding box center [1229, 206] width 76 height 25
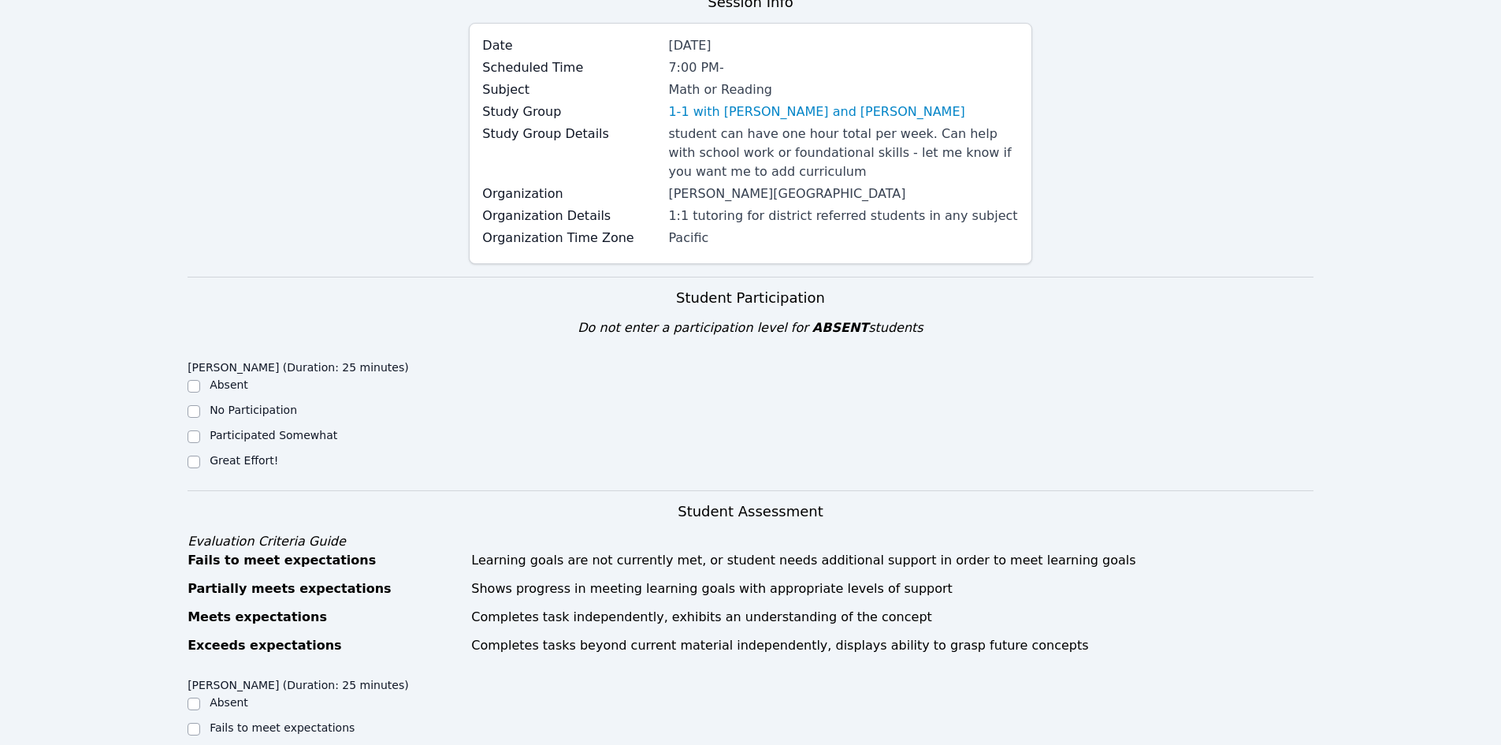
scroll to position [158, 0]
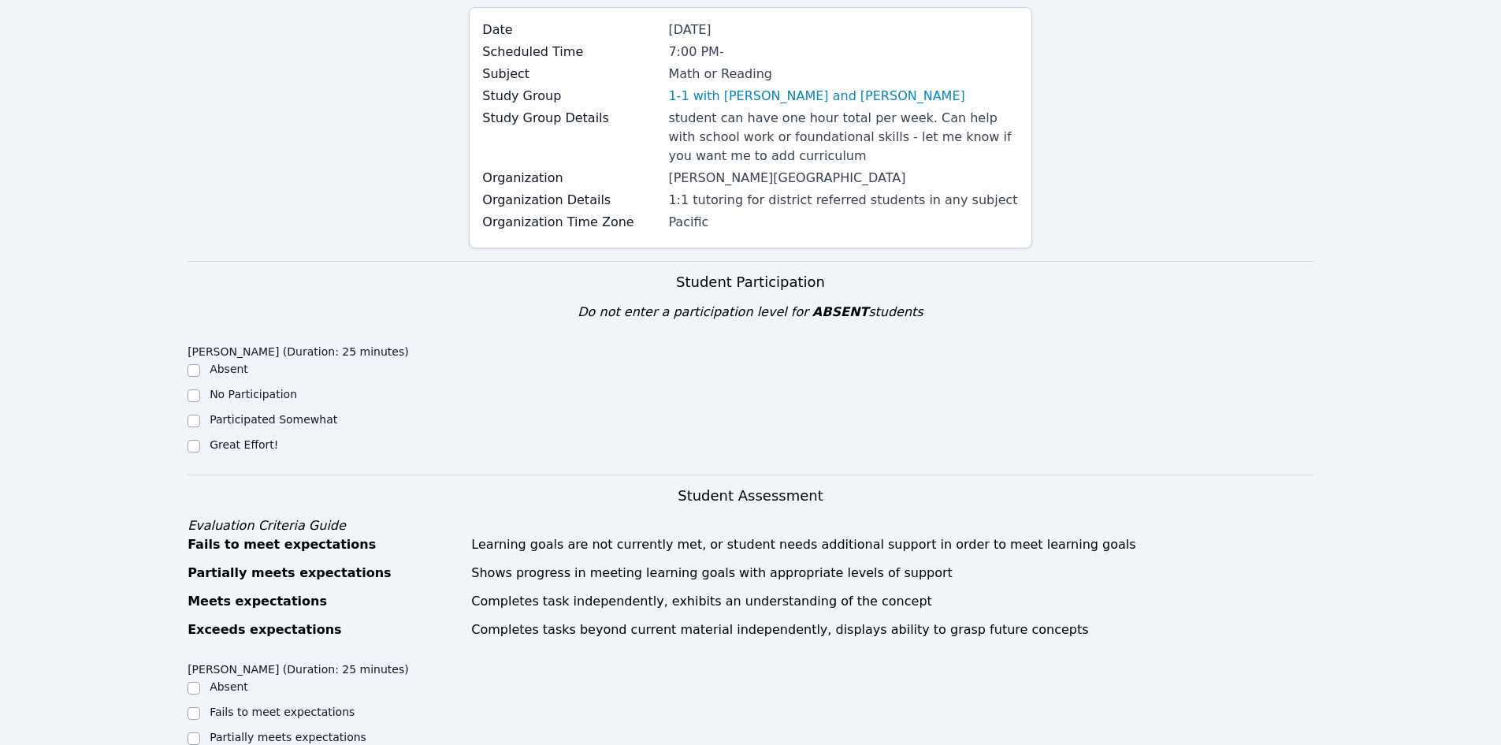
click at [224, 447] on label "Great Effort!" at bounding box center [244, 444] width 69 height 13
click at [200, 447] on input "Great Effort!" at bounding box center [194, 446] width 13 height 13
checkbox input "true"
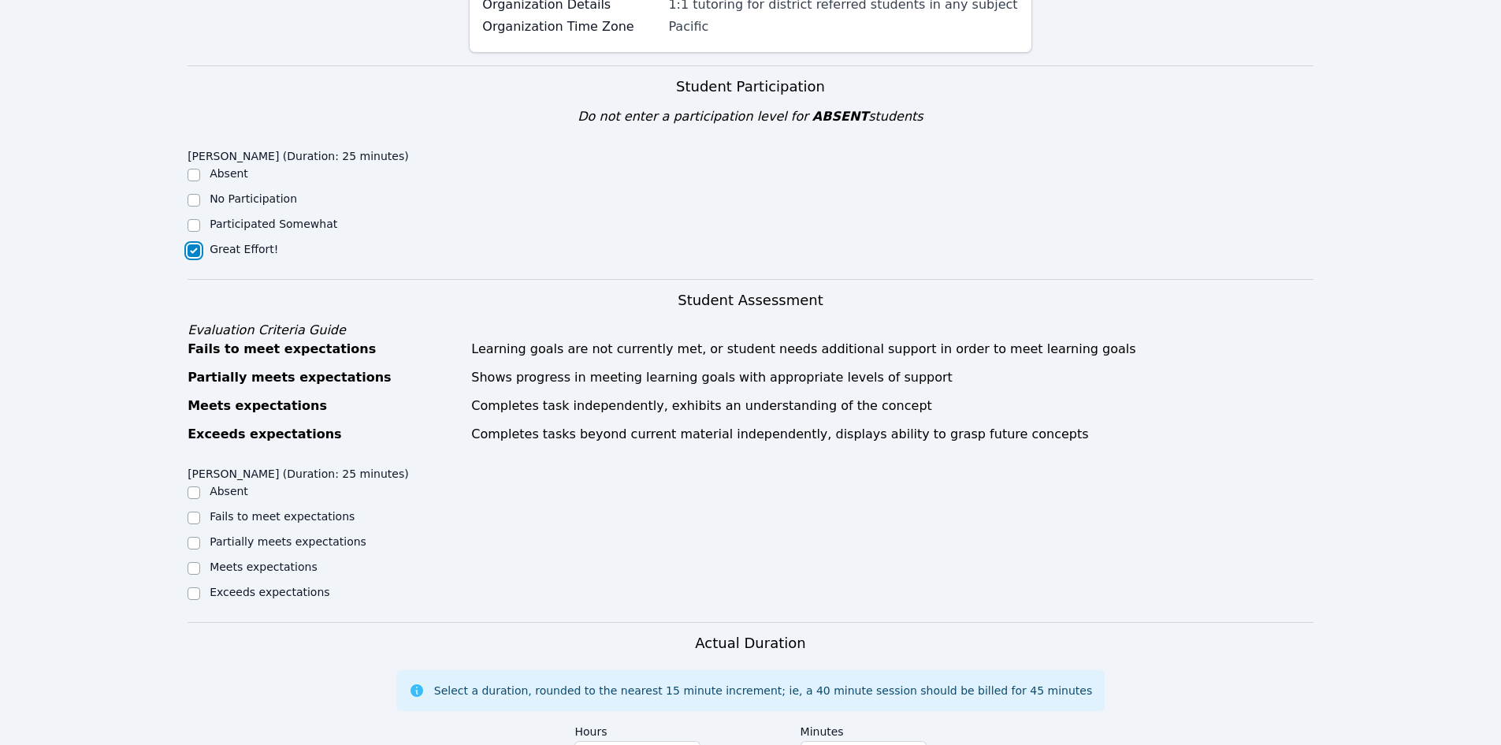
scroll to position [394, 0]
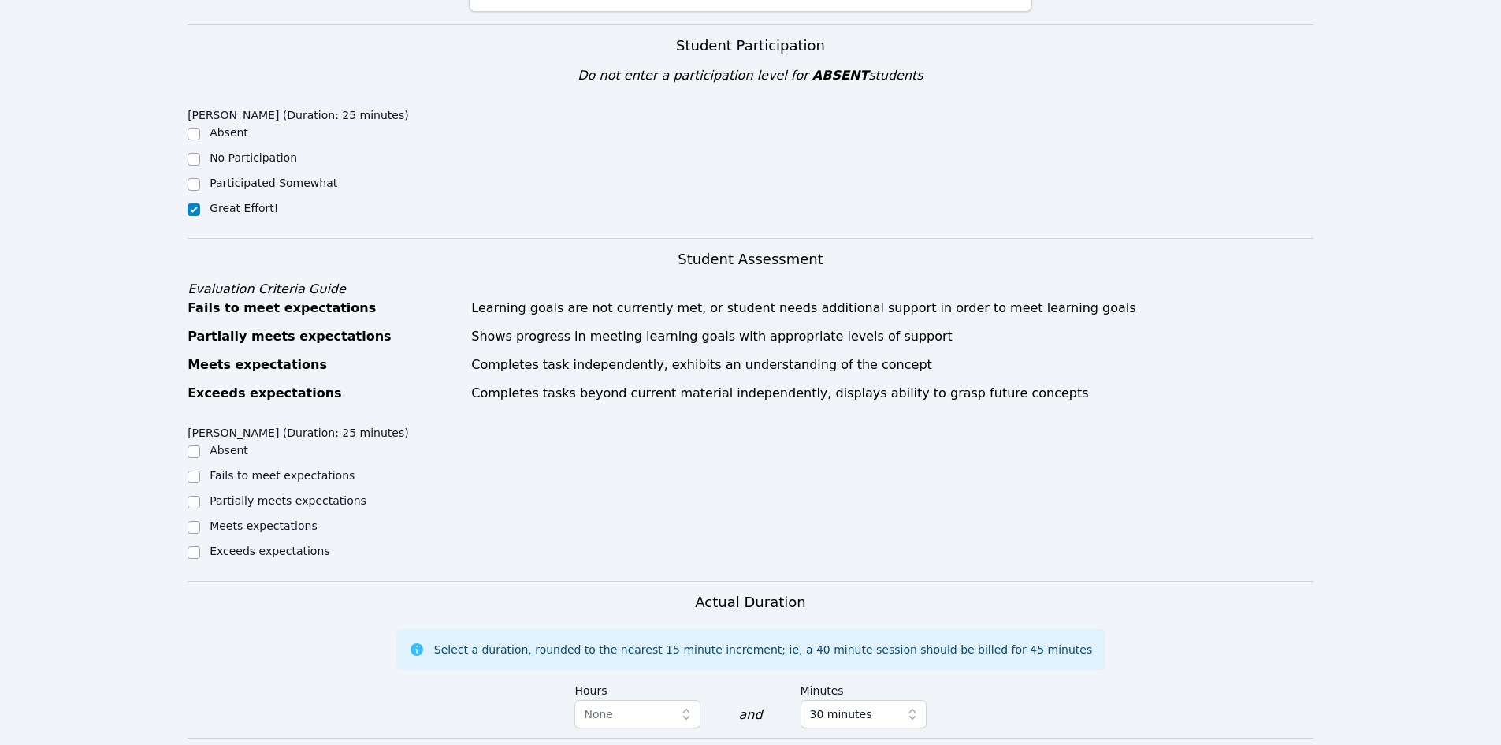
click at [245, 528] on label "Meets expectations" at bounding box center [264, 525] width 108 height 13
click at [200, 528] on input "Meets expectations" at bounding box center [194, 527] width 13 height 13
checkbox input "true"
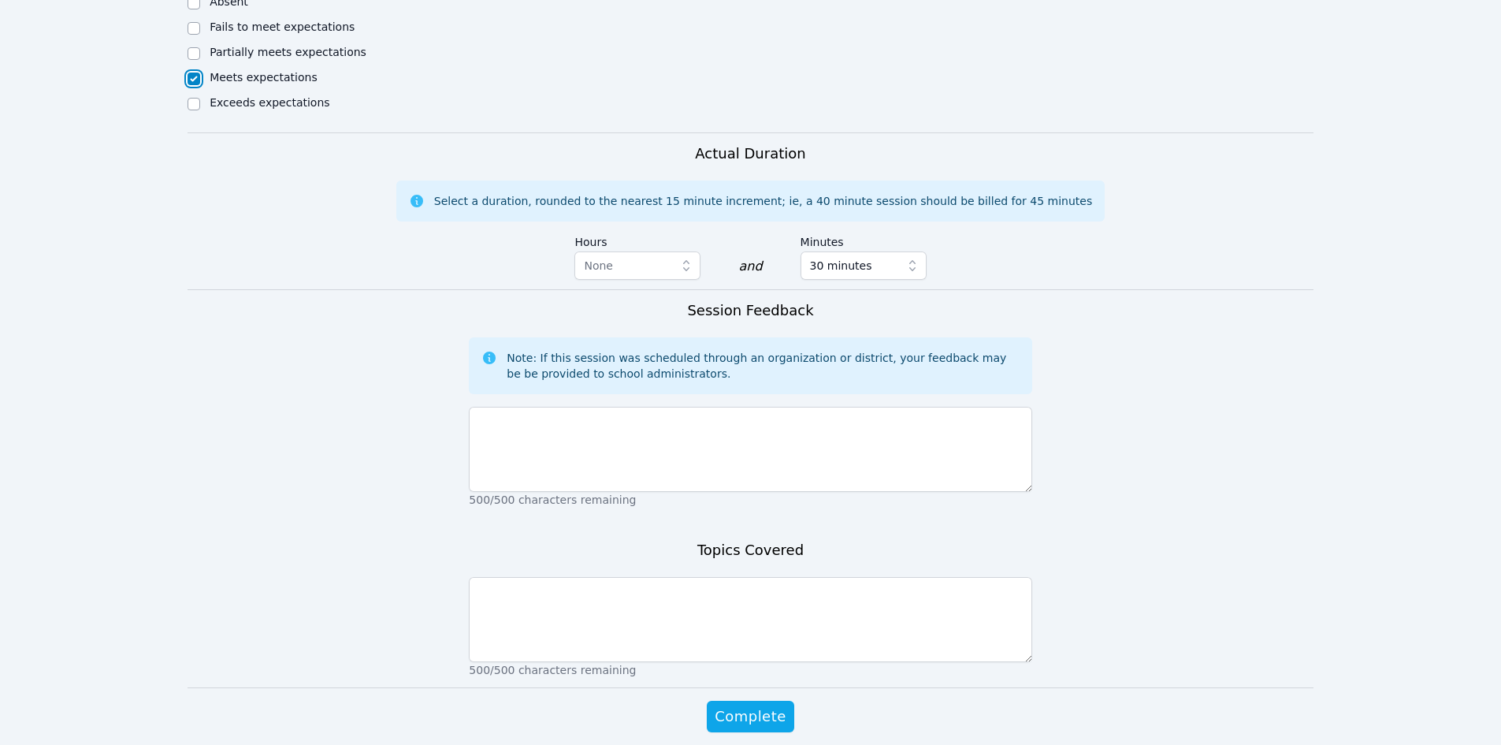
scroll to position [867, 0]
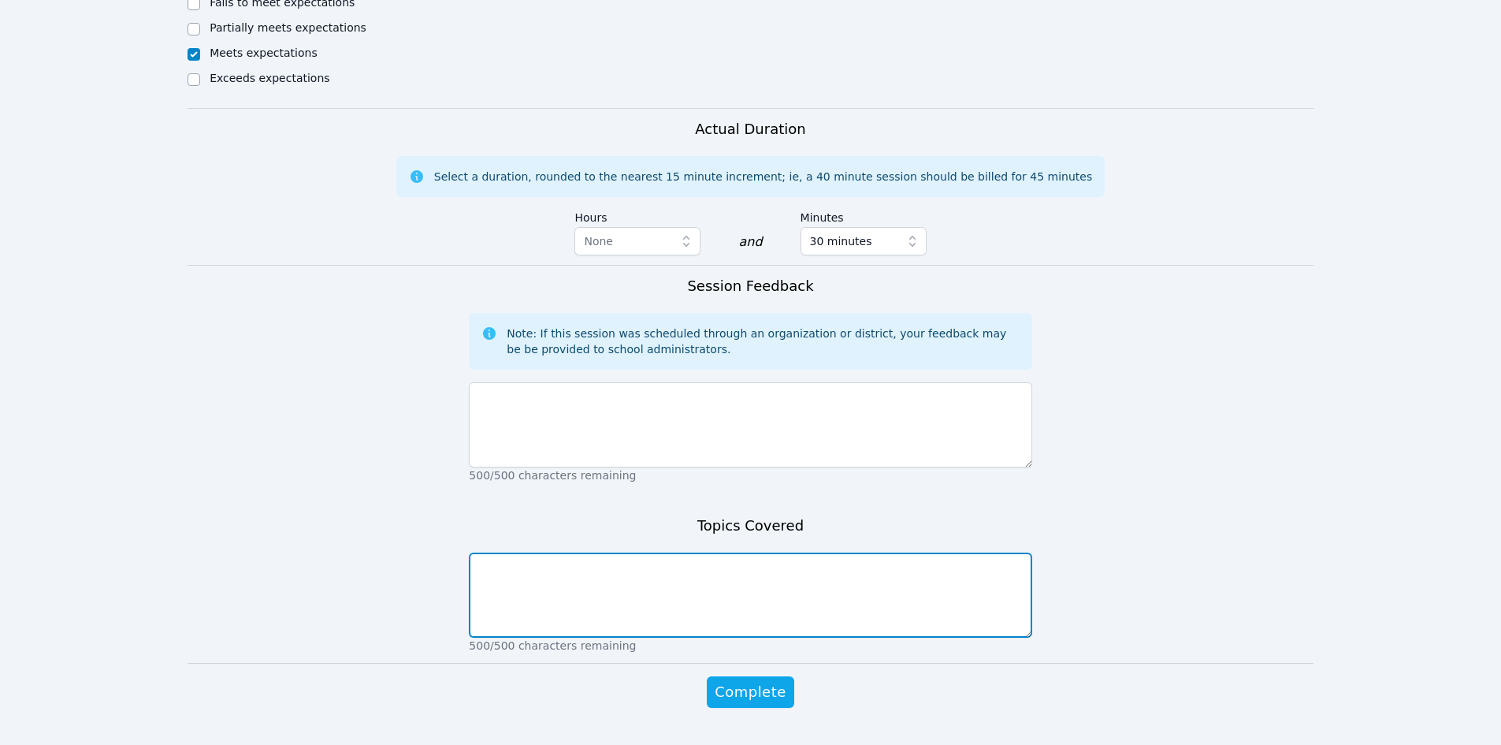
click at [578, 608] on textarea at bounding box center [750, 594] width 563 height 85
type textarea "i"
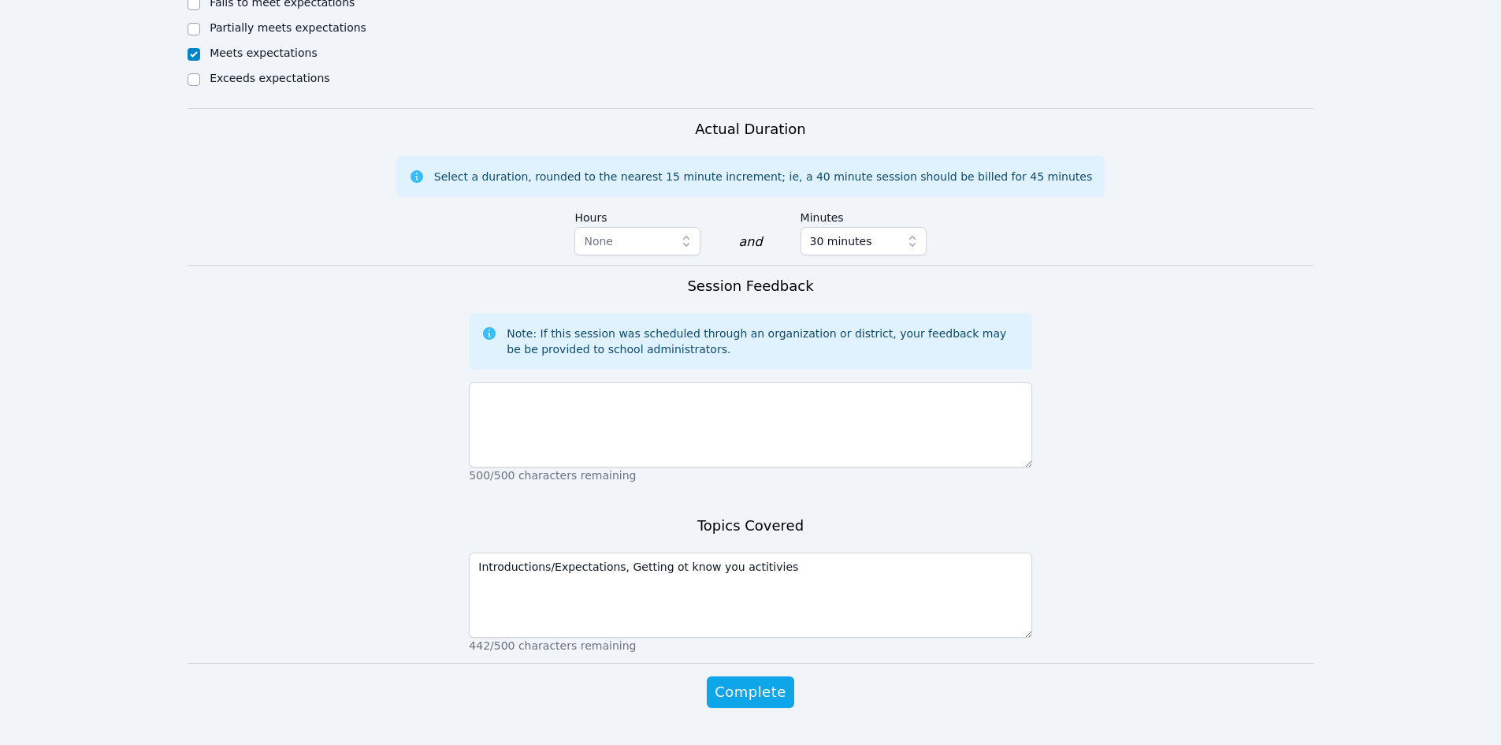
drag, startPoint x: 658, startPoint y: 562, endPoint x: 700, endPoint y: 211, distance: 353.1
click at [700, 211] on label "Hours" at bounding box center [637, 215] width 126 height 24
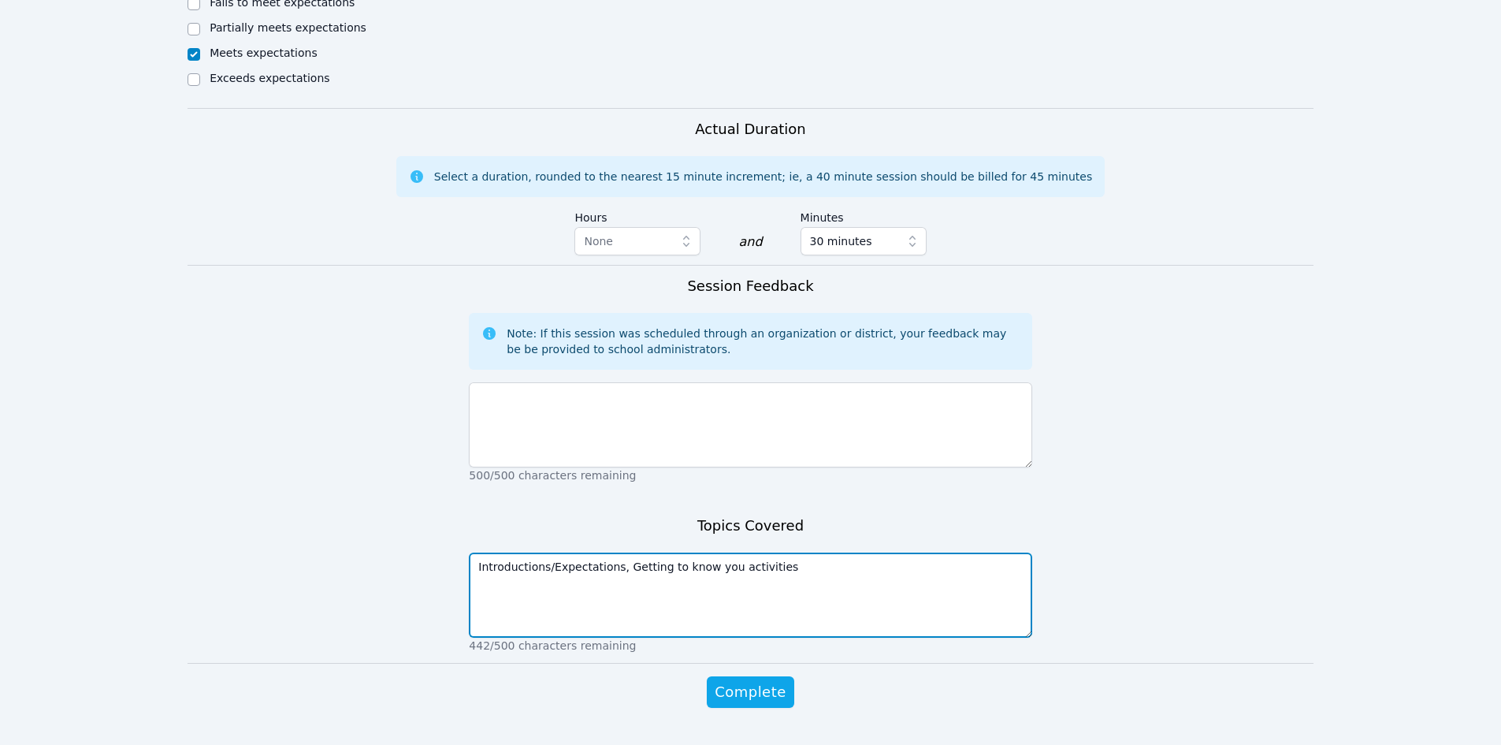
type textarea "Introductions/Expectations, Getting to know you activities"
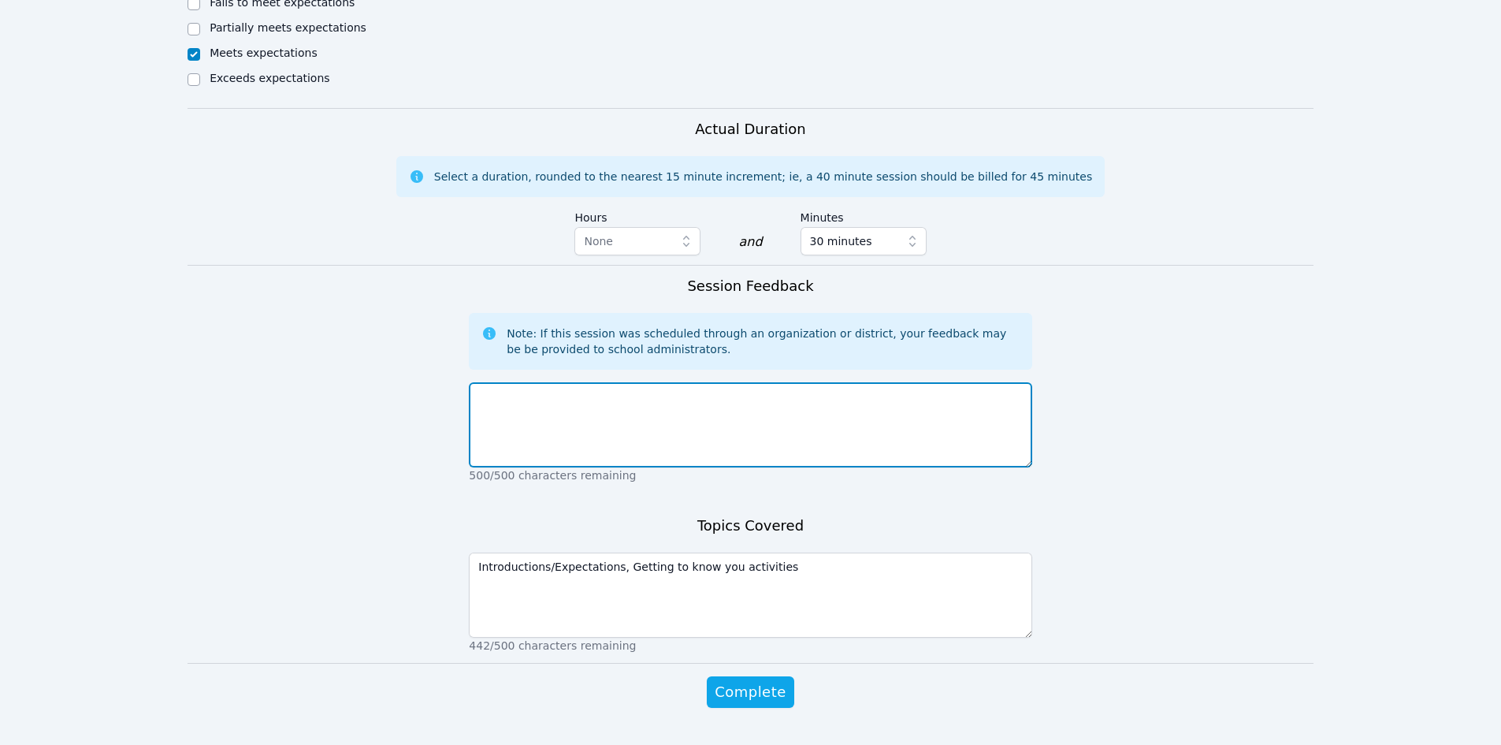
click at [744, 416] on textarea at bounding box center [750, 424] width 563 height 85
click at [744, 417] on textarea at bounding box center [750, 424] width 563 height 85
type textarea "i"
click at [667, 407] on textarea "It was so wonderful to meet" at bounding box center [750, 424] width 563 height 85
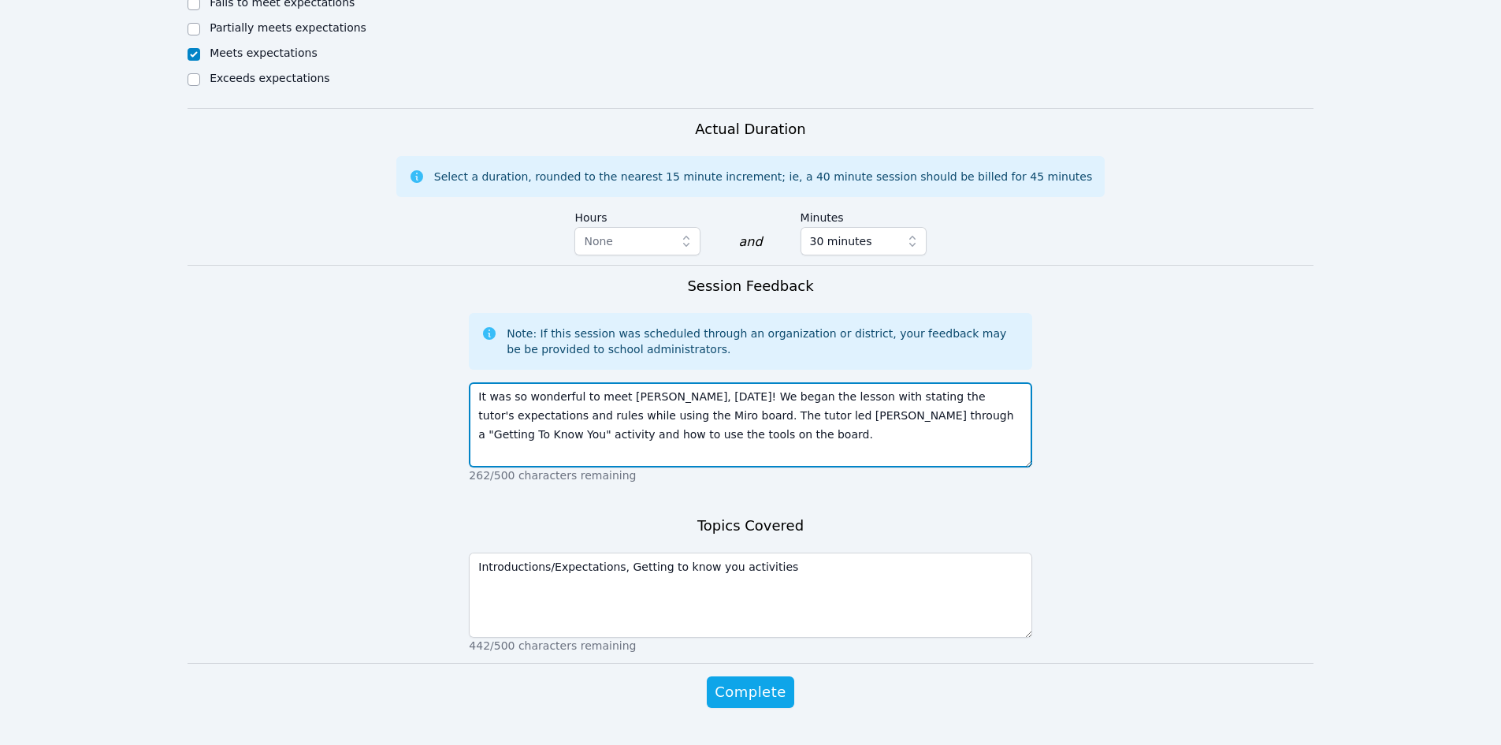
click at [630, 440] on textarea "It was so wonderful to meet Grace, today! We began the lesson with stating the …" at bounding box center [750, 424] width 563 height 85
type textarea "It was so wonderful to meet Grace, today! We began the lesson with stating the …"
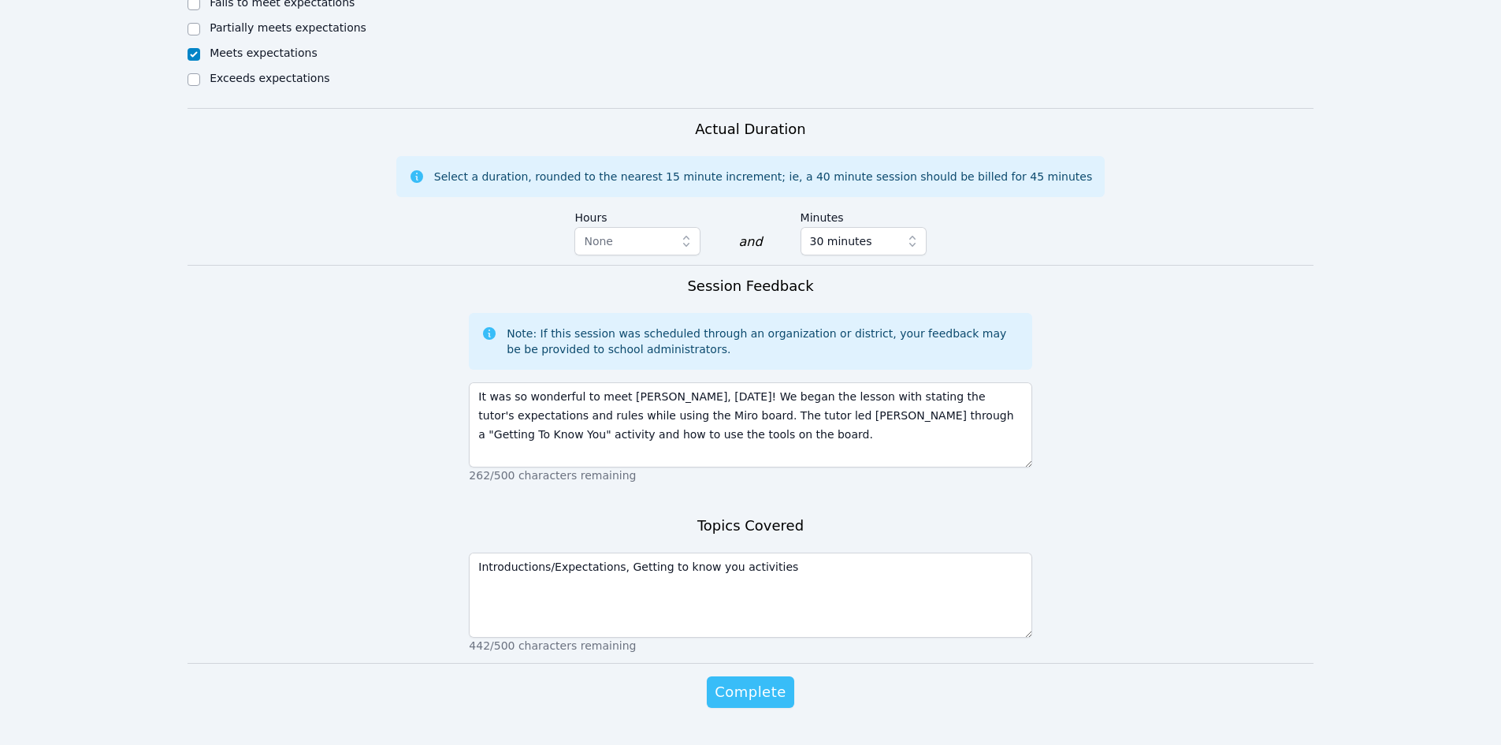
click at [756, 692] on span "Complete" at bounding box center [750, 692] width 71 height 22
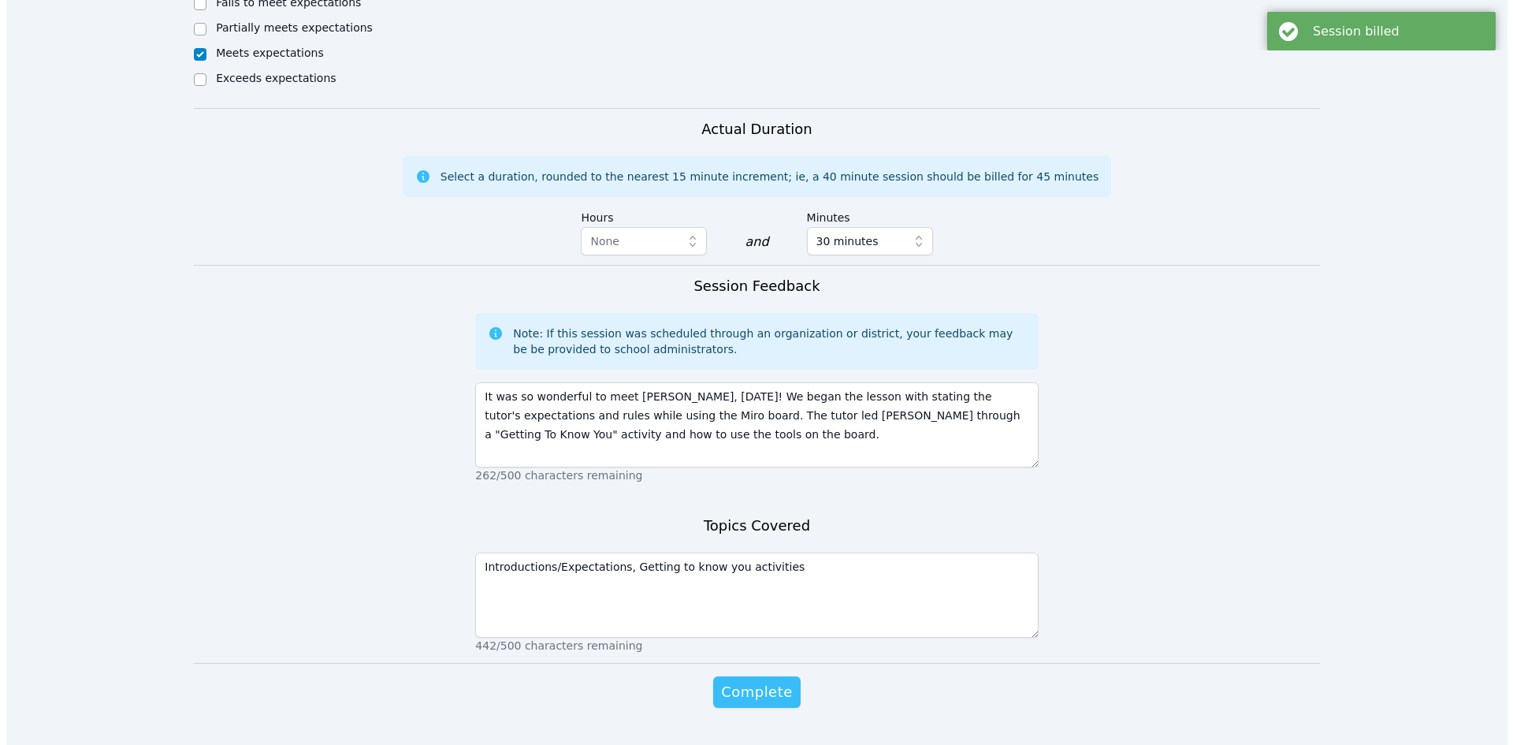
scroll to position [0, 0]
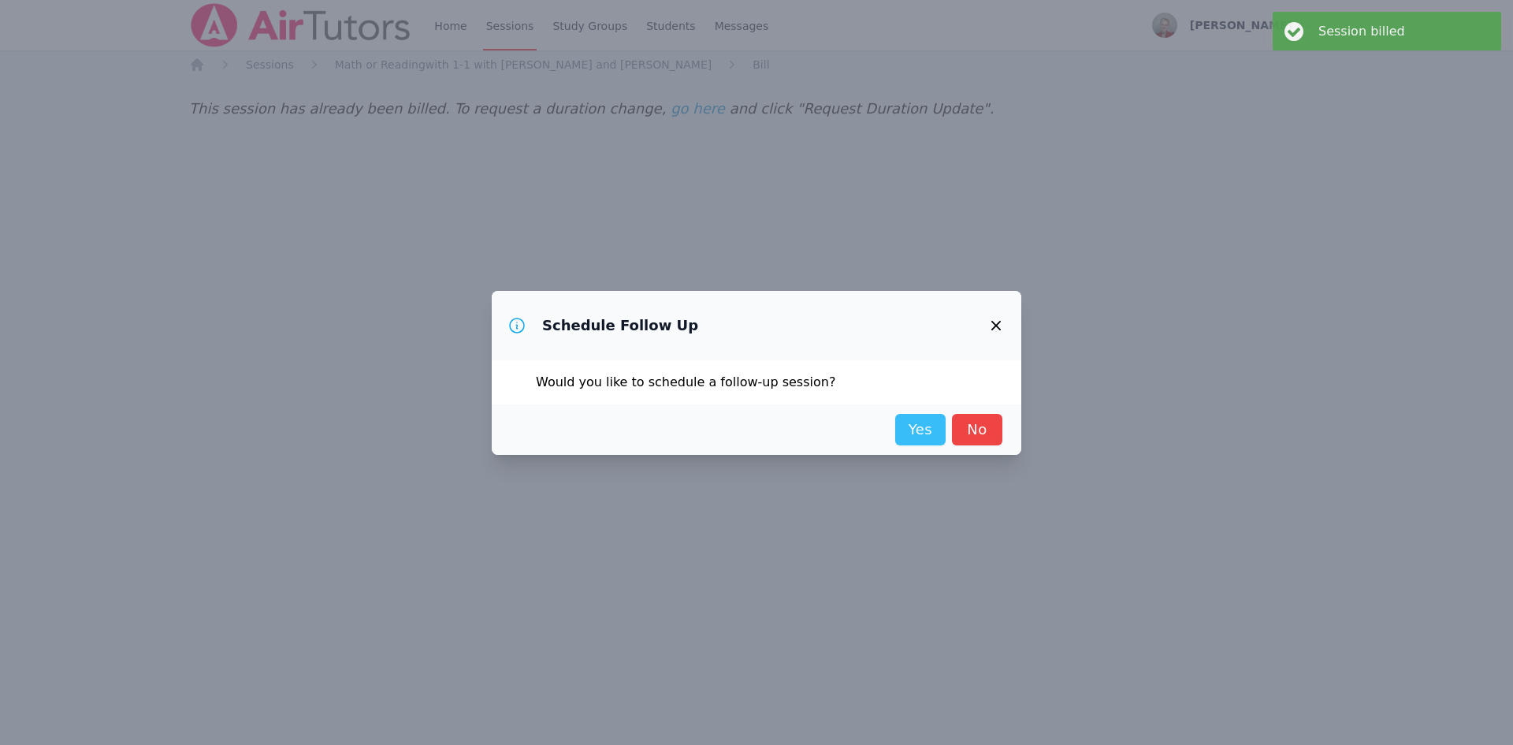
click at [877, 429] on link "Yes" at bounding box center [920, 430] width 50 height 32
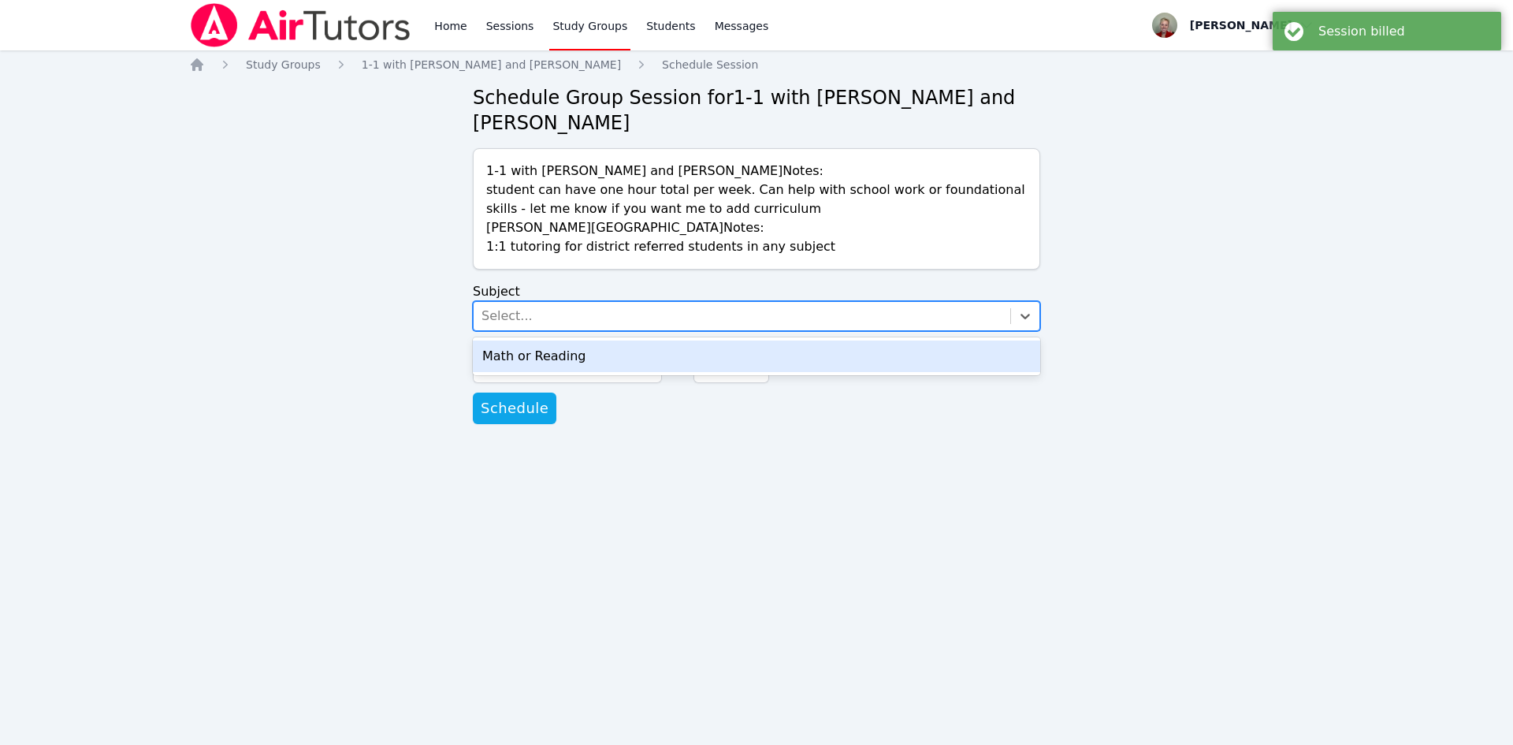
click at [645, 316] on div "Select..." at bounding box center [742, 316] width 537 height 28
click at [614, 360] on div "Math or Reading" at bounding box center [756, 356] width 567 height 32
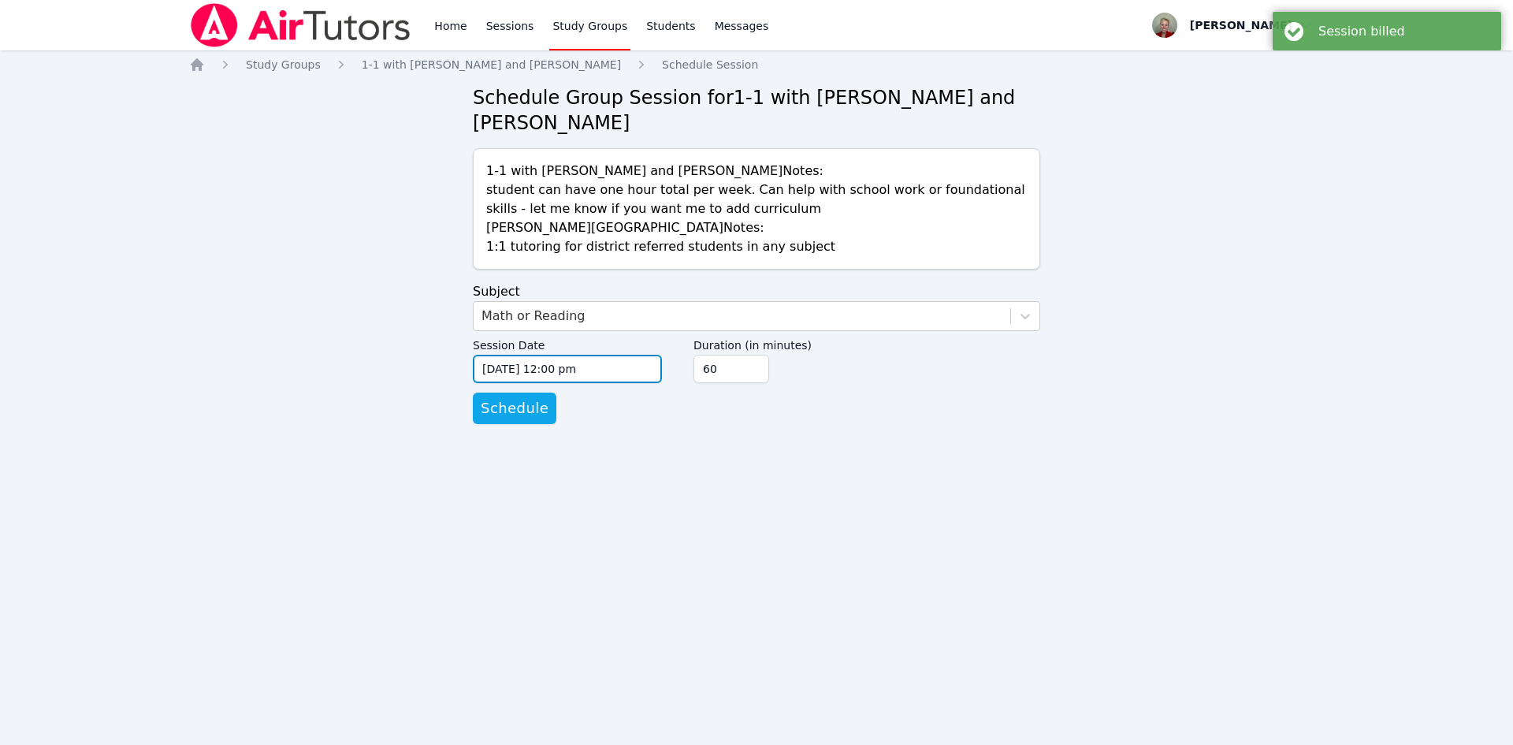
click at [588, 365] on input "09/17/2025 12:00 pm" at bounding box center [567, 369] width 189 height 28
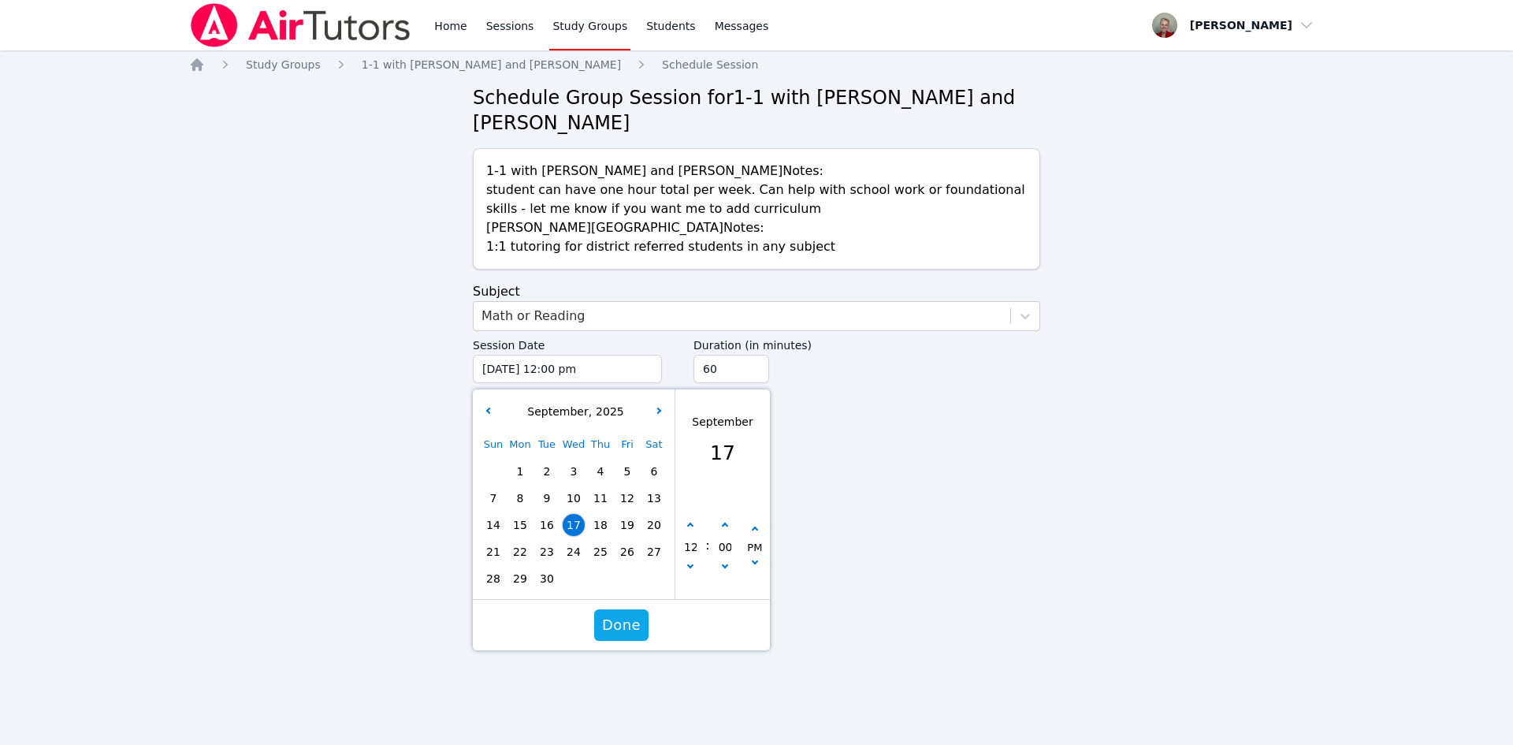
click at [626, 528] on span "19" at bounding box center [627, 525] width 22 height 22
type input "09/19/2025 12:00 pm"
click at [719, 370] on input "60" at bounding box center [731, 369] width 76 height 28
type input "6"
type input "30"
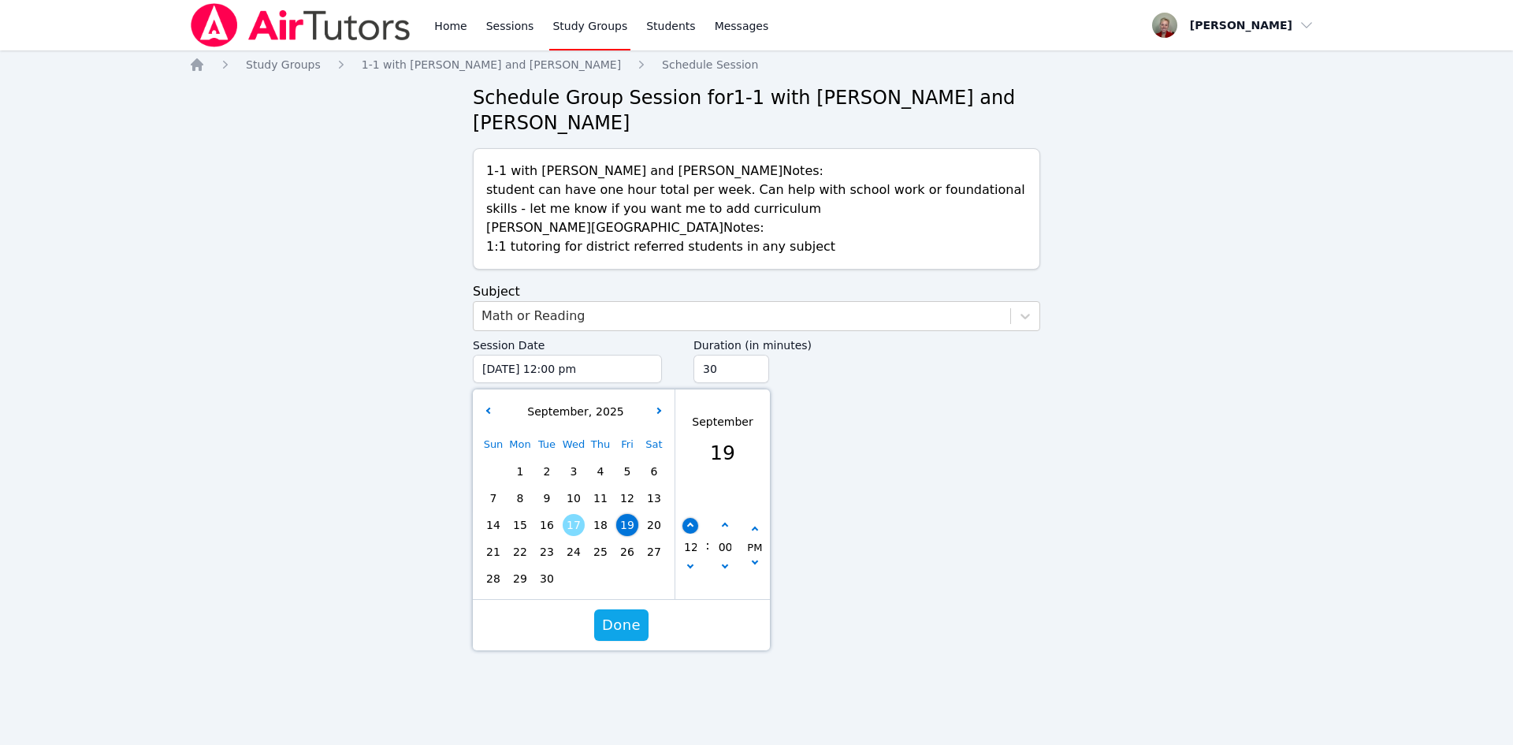
click at [689, 520] on button "button" at bounding box center [690, 526] width 16 height 16
type input "09/19/2025 01:00 pm"
type input "01"
click at [689, 520] on button "button" at bounding box center [690, 526] width 16 height 16
type input "09/19/2025 02:00 pm"
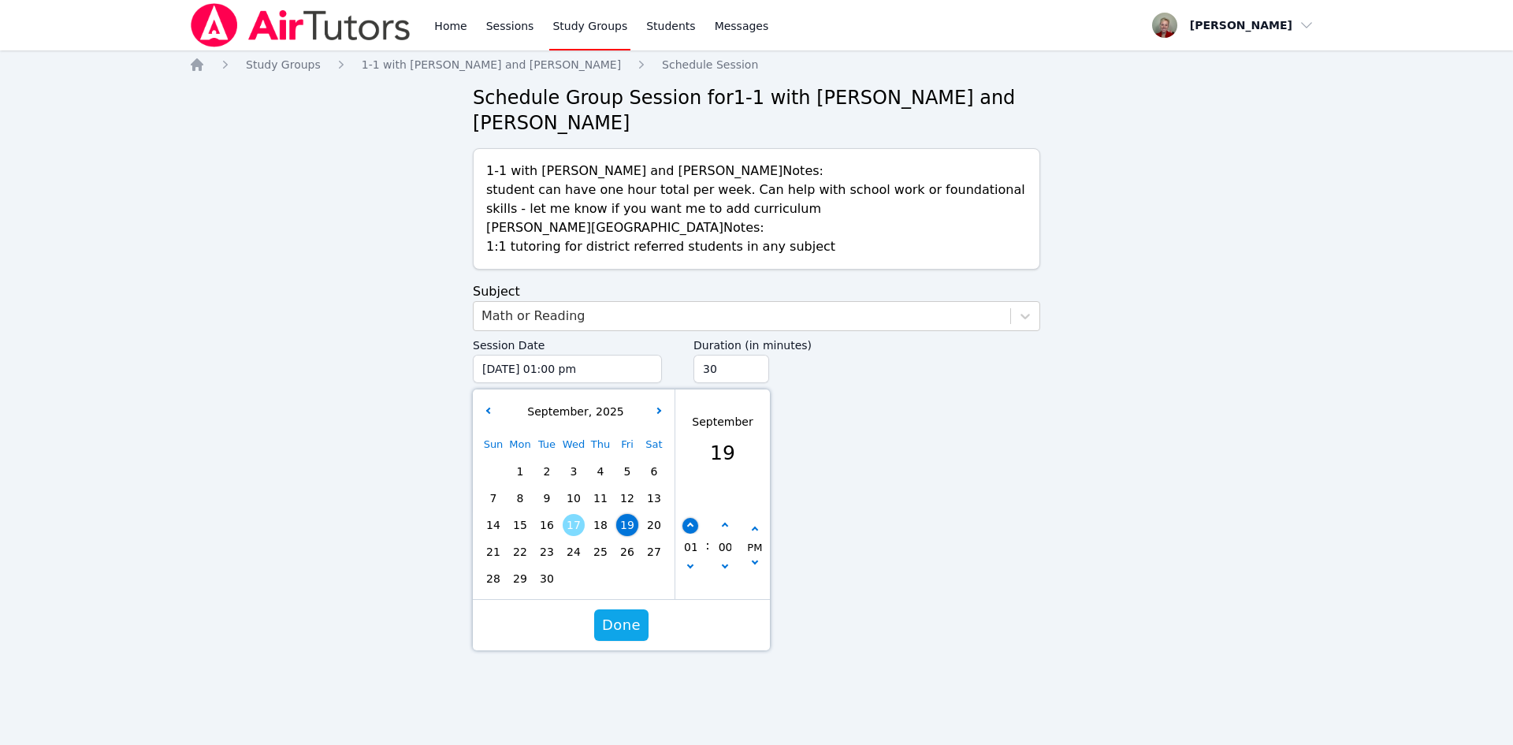
type input "02"
click at [689, 520] on button "button" at bounding box center [690, 526] width 16 height 16
type input "09/19/2025 03:00 pm"
type input "03"
click at [689, 520] on button "button" at bounding box center [690, 526] width 16 height 16
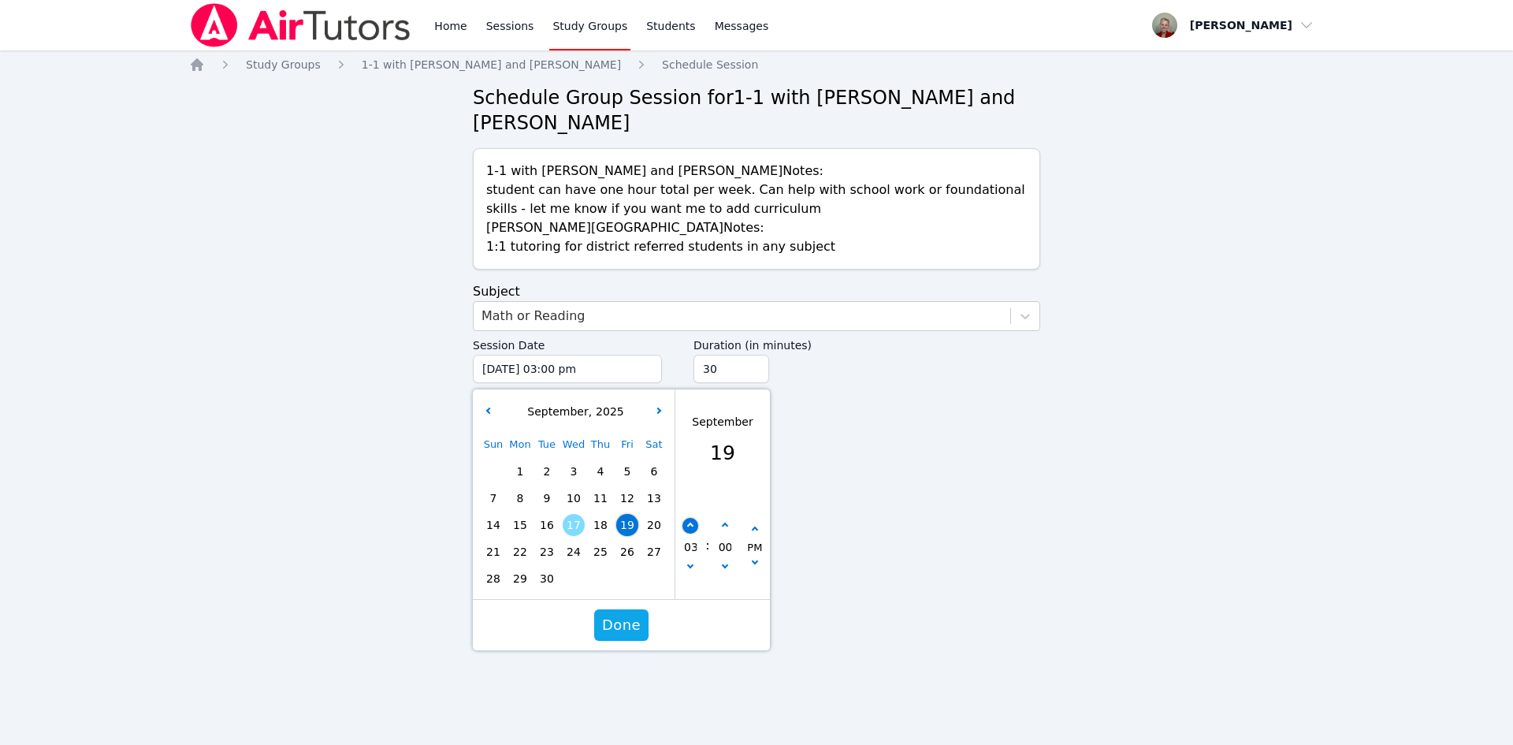
type input "09/19/2025 04:00 pm"
type input "04"
click at [689, 520] on button "button" at bounding box center [690, 526] width 16 height 16
type input "09/19/2025 05:00 pm"
type input "05"
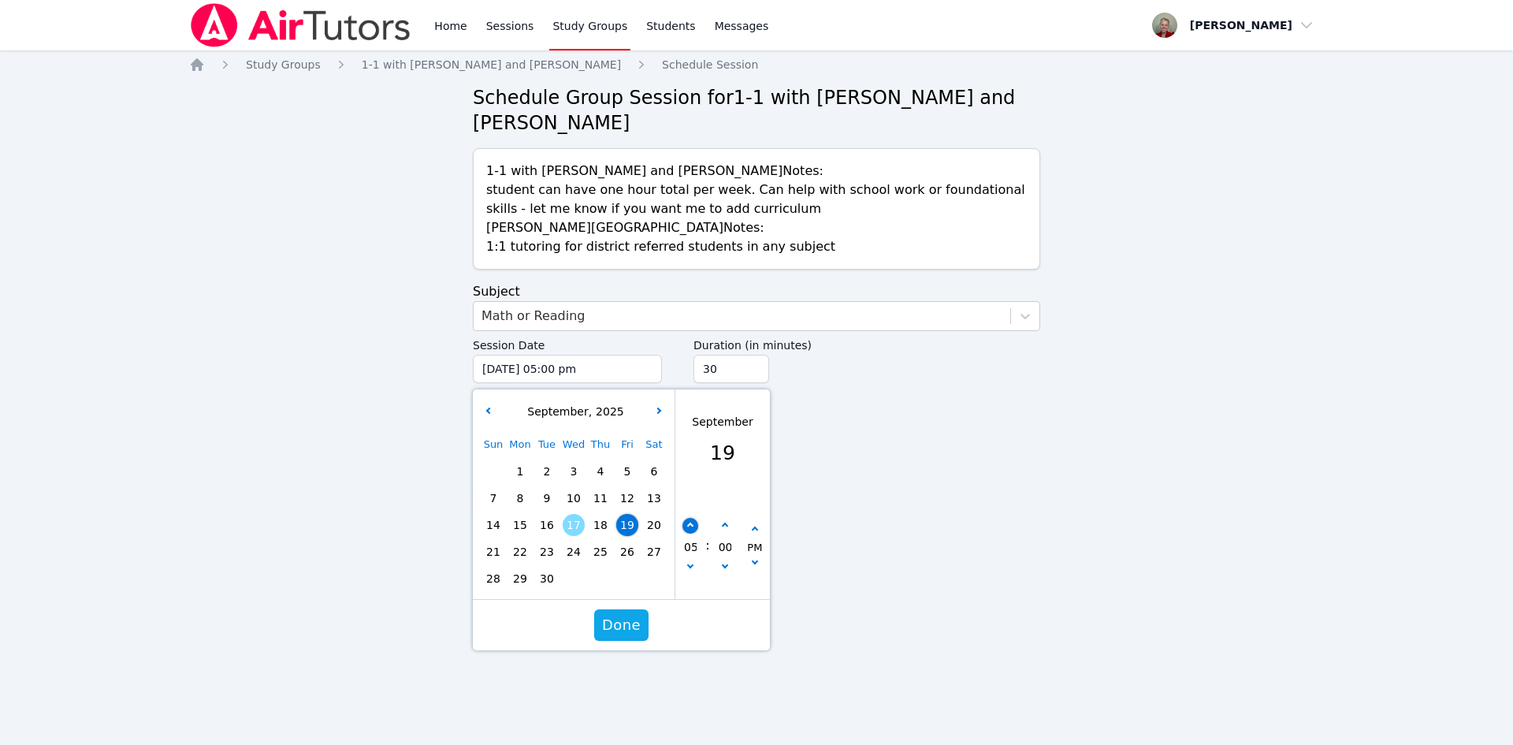
click at [692, 523] on icon "button" at bounding box center [690, 525] width 6 height 6
type input "09/19/2025 06:00 pm"
type input "06"
click at [692, 523] on icon "button" at bounding box center [690, 525] width 6 height 6
type input "09/19/2025 07:00 pm"
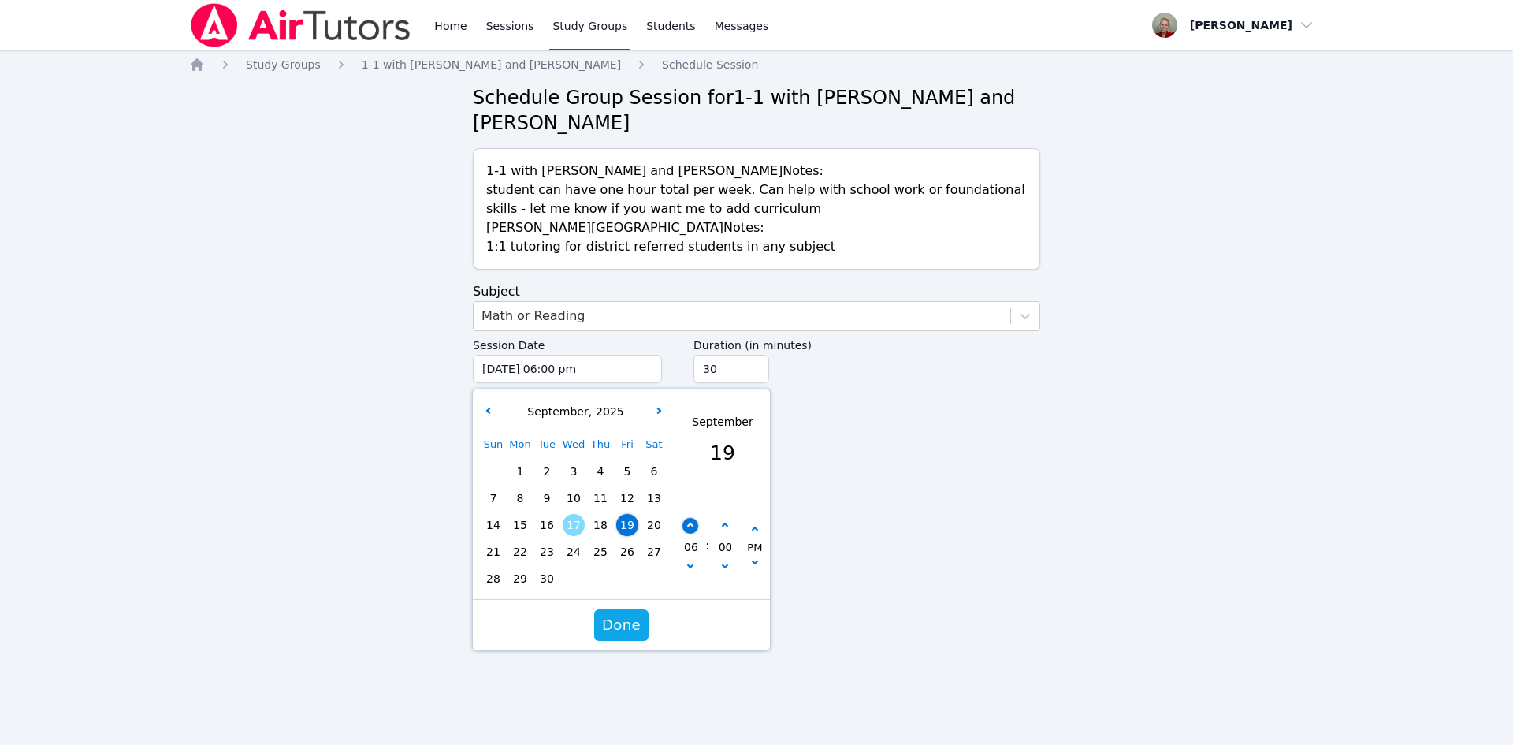
type input "07"
click at [625, 635] on span "Done" at bounding box center [621, 625] width 39 height 22
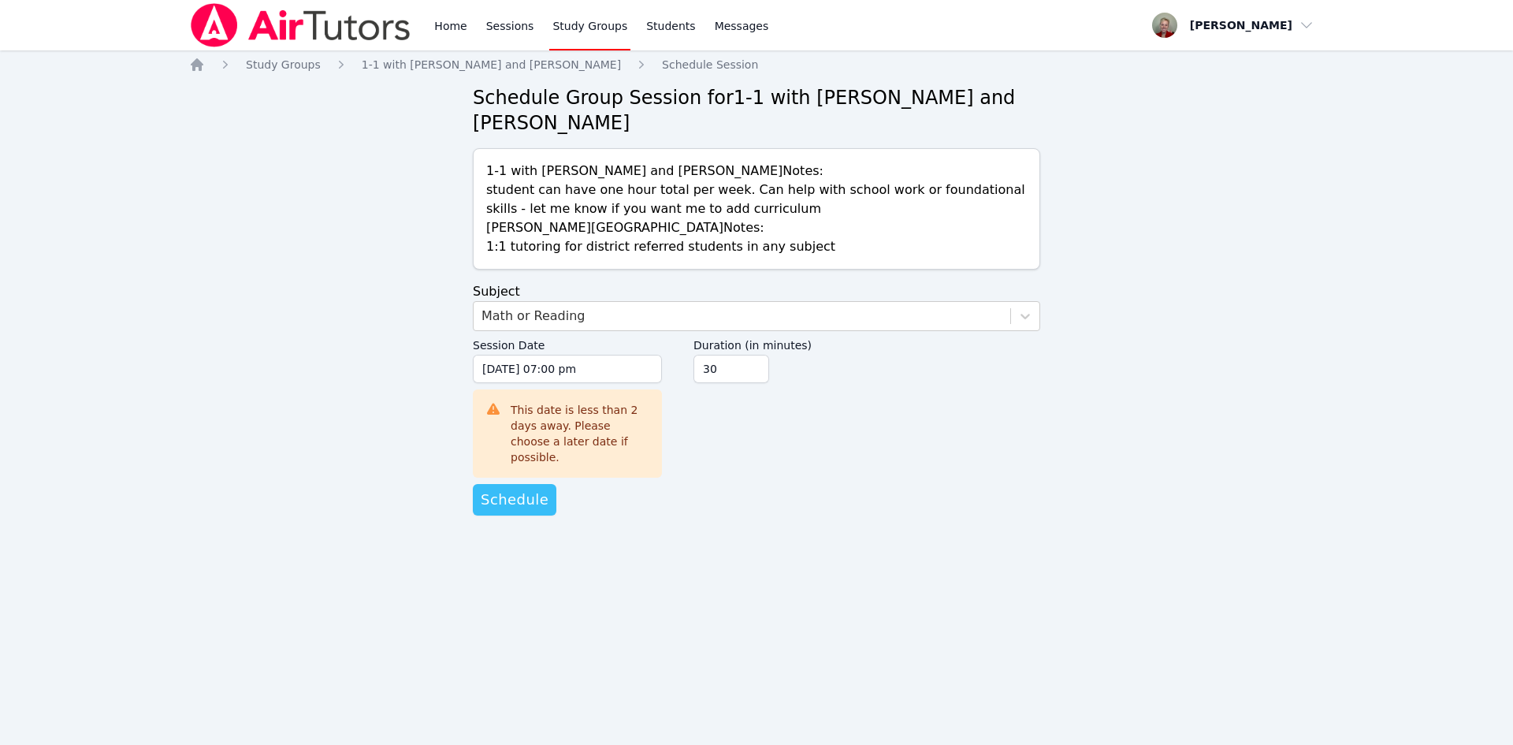
click at [503, 489] on span "Schedule" at bounding box center [515, 500] width 68 height 22
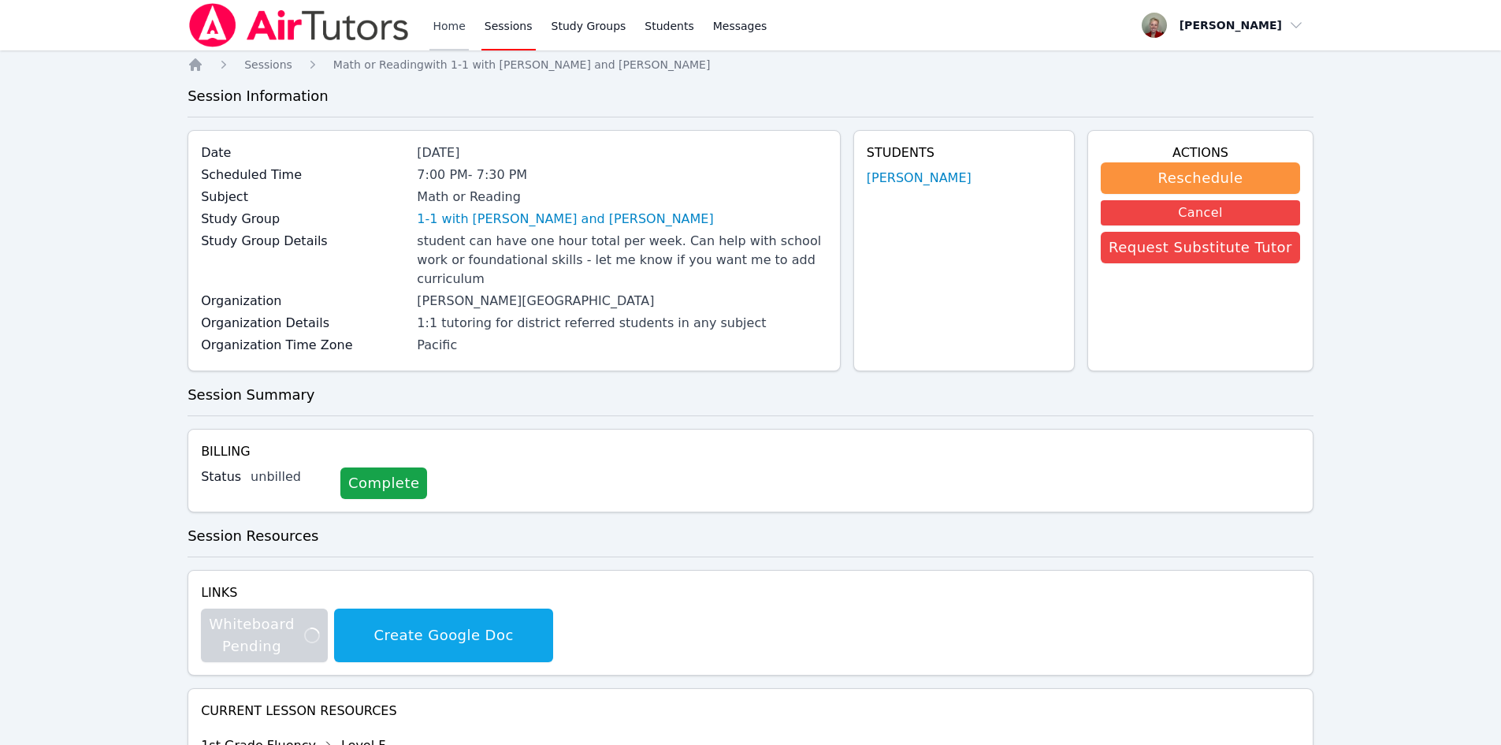
click at [444, 20] on link "Home" at bounding box center [448, 25] width 39 height 50
